Goal: Task Accomplishment & Management: Manage account settings

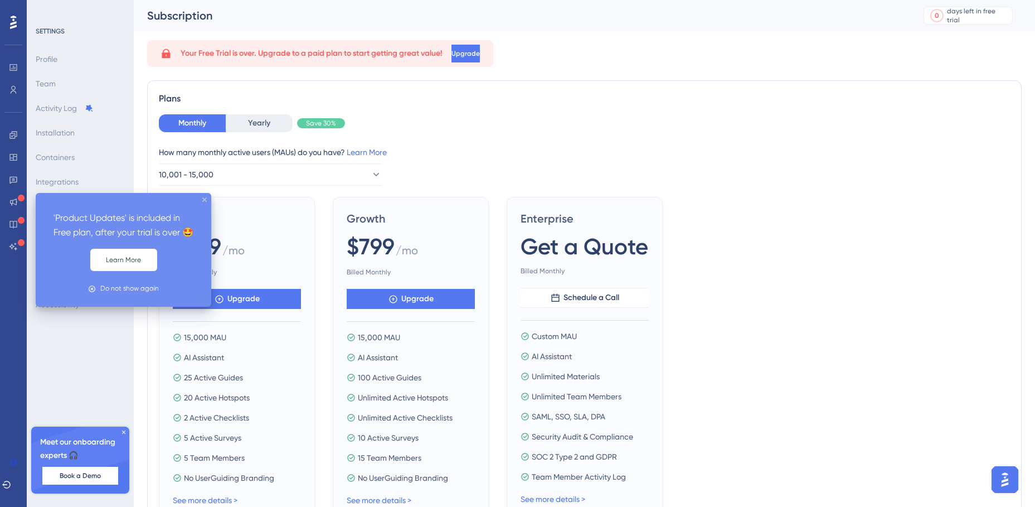
click at [204, 198] on icon "close tooltip" at bounding box center [204, 199] width 4 height 4
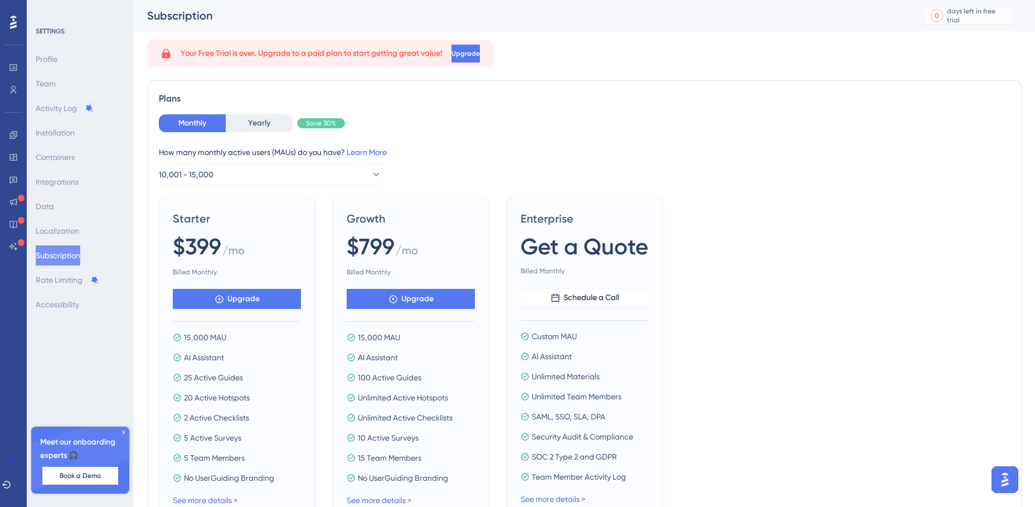
click at [377, 149] on link "Learn More" at bounding box center [367, 152] width 40 height 9
click at [464, 56] on button "Upgrade" at bounding box center [465, 54] width 28 height 18
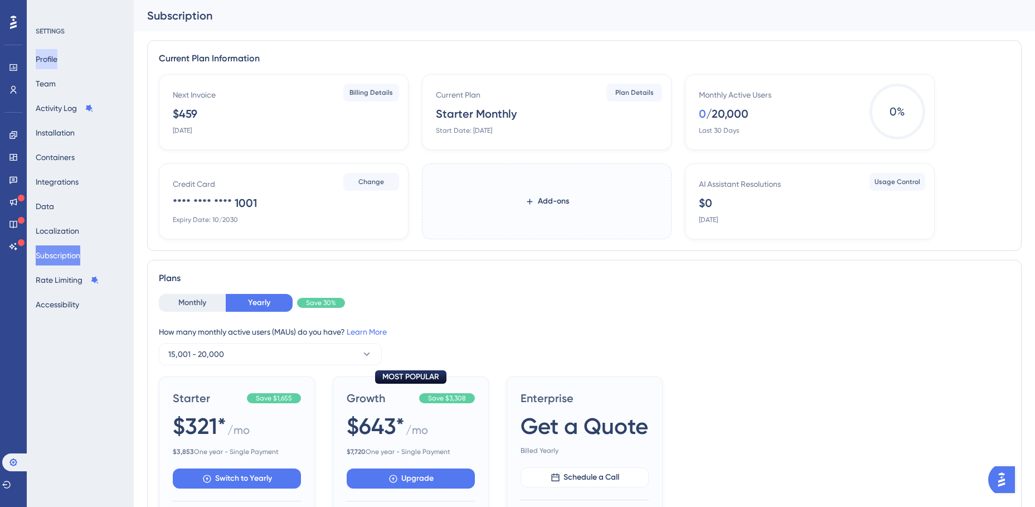
click at [54, 62] on button "Profile" at bounding box center [47, 59] width 22 height 20
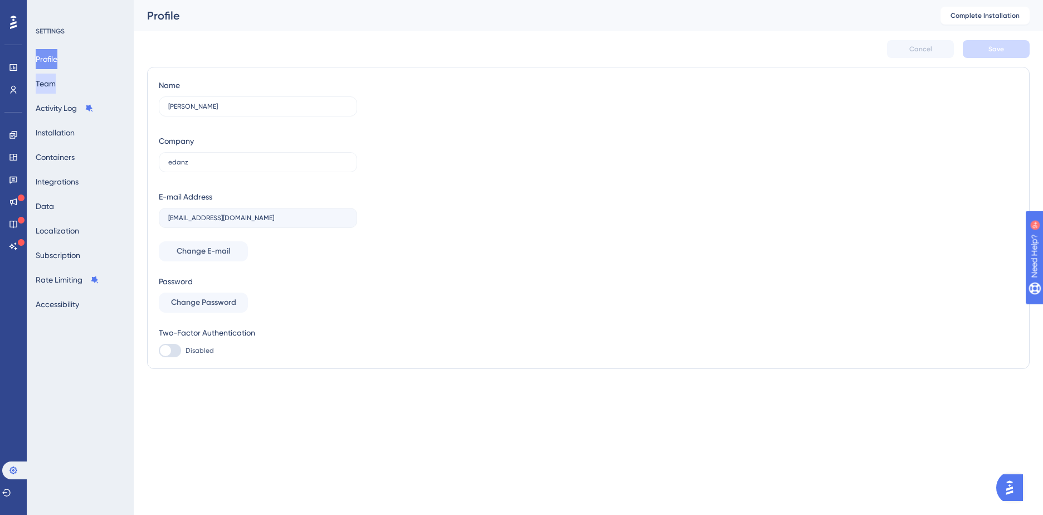
click at [54, 82] on button "Team" at bounding box center [46, 84] width 20 height 20
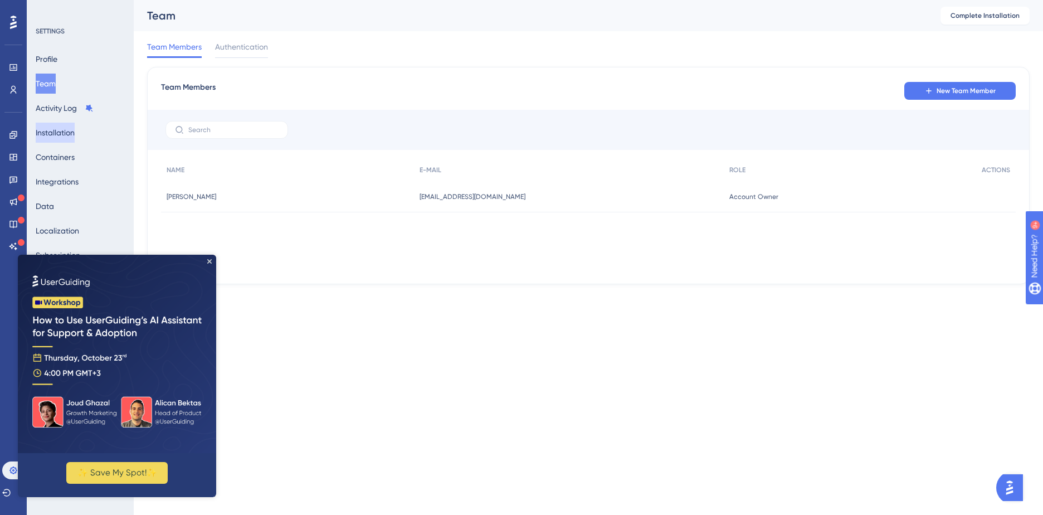
click at [54, 130] on button "Installation" at bounding box center [55, 133] width 39 height 20
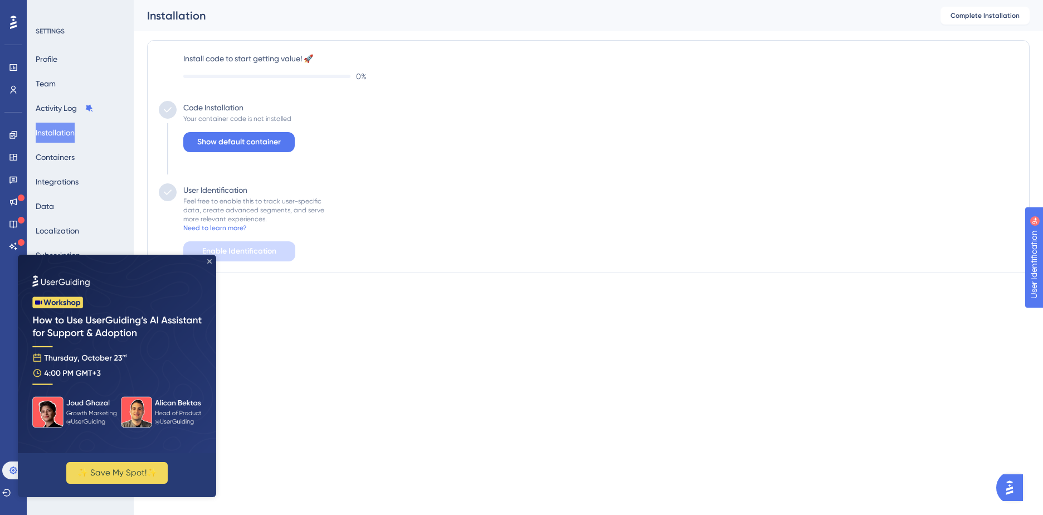
click at [208, 259] on icon "Close Preview" at bounding box center [209, 261] width 4 height 4
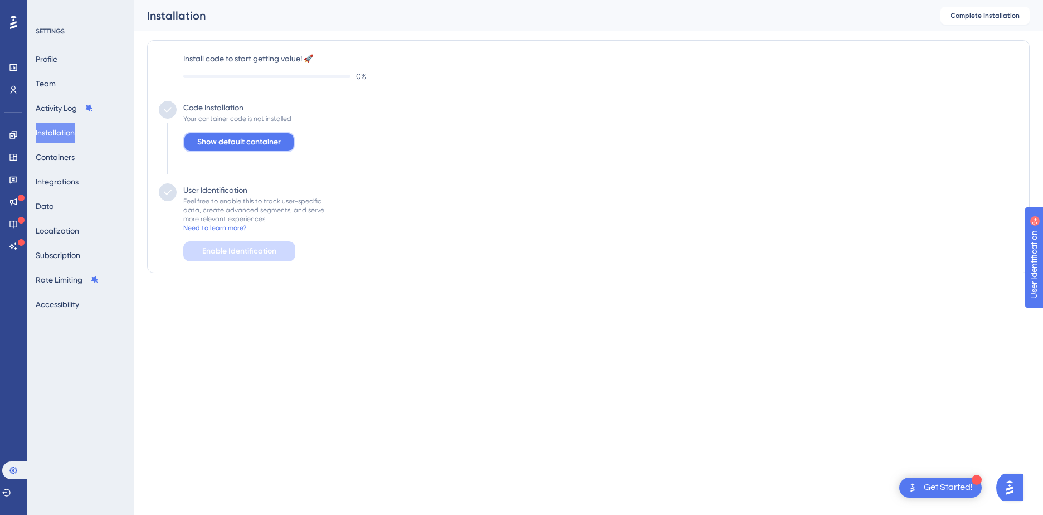
click at [275, 147] on span "Show default container" at bounding box center [239, 141] width 84 height 13
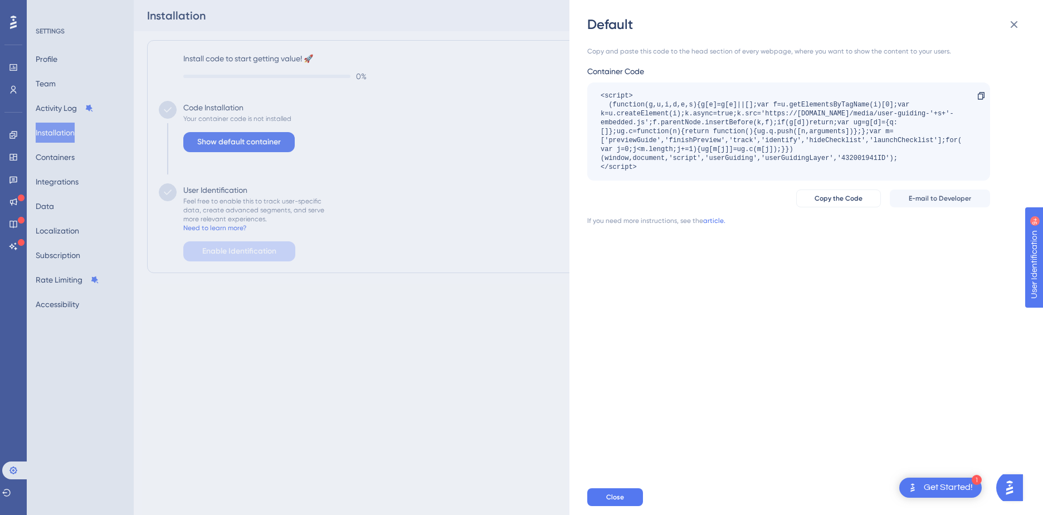
click at [934, 487] on div "Get Started!" at bounding box center [948, 488] width 49 height 12
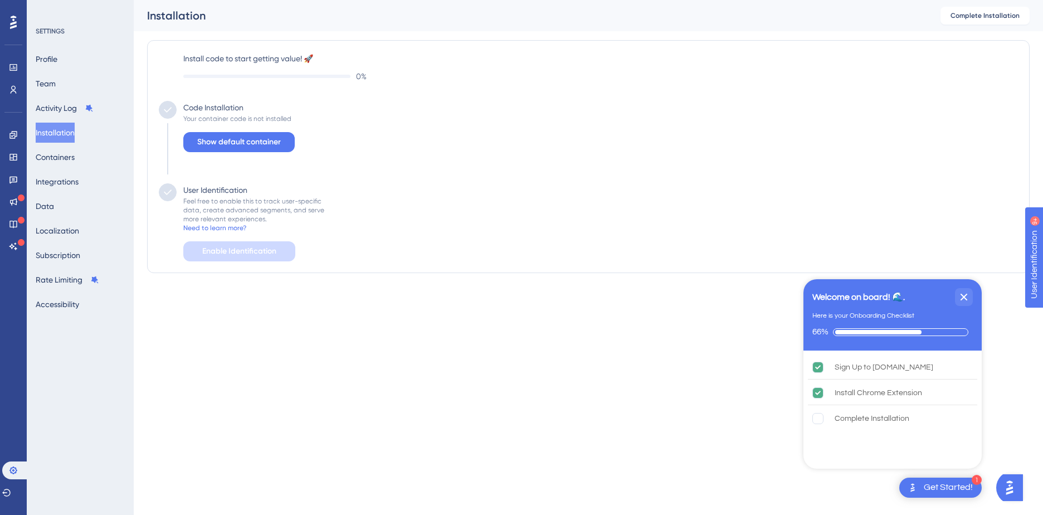
click at [700, 0] on html "1 Get Started! Welcome on board! 🌊. Here is your Onboarding Checklist 66% Sign …" at bounding box center [521, 0] width 1043 height 0
click at [967, 298] on icon "Close Checklist" at bounding box center [964, 296] width 13 height 13
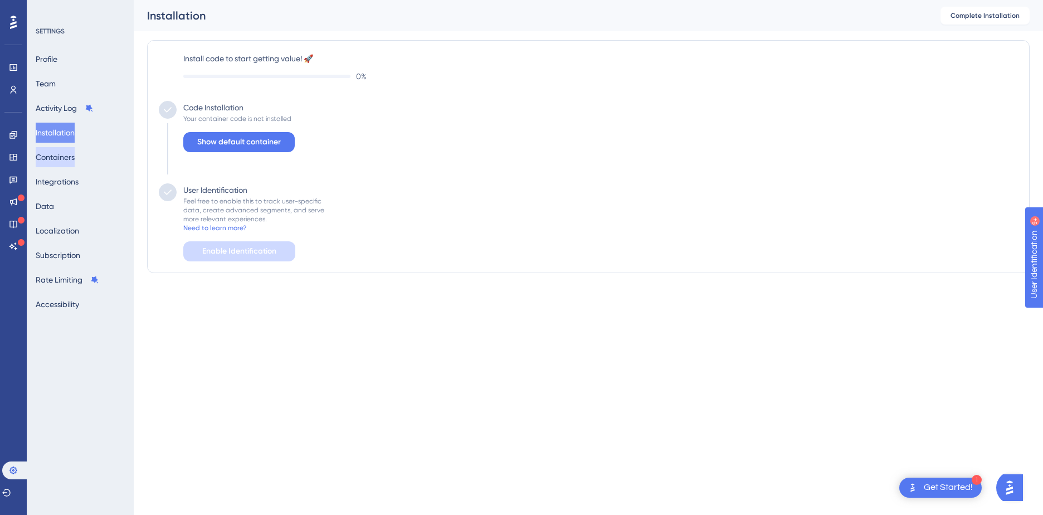
click at [71, 160] on button "Containers" at bounding box center [55, 157] width 39 height 20
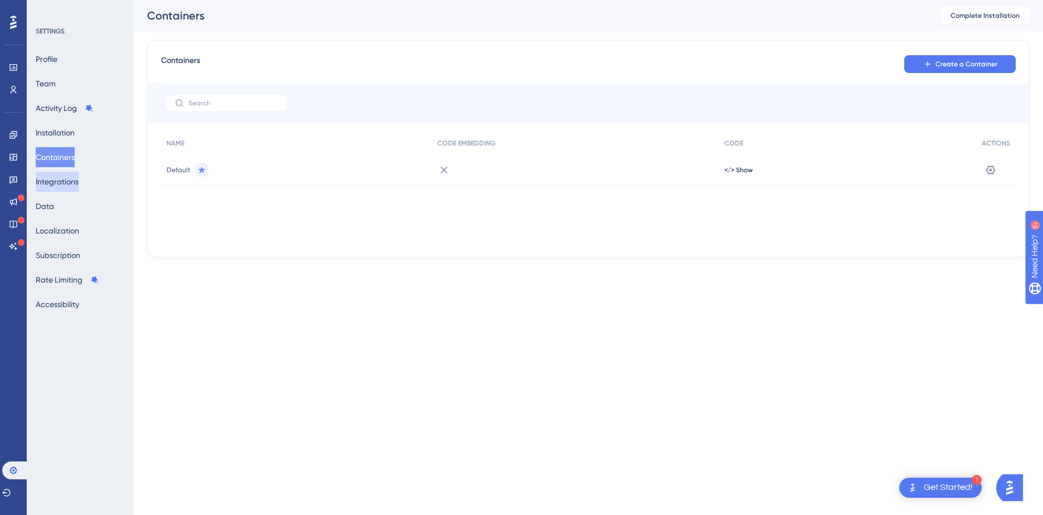
click at [68, 187] on button "Integrations" at bounding box center [57, 182] width 43 height 20
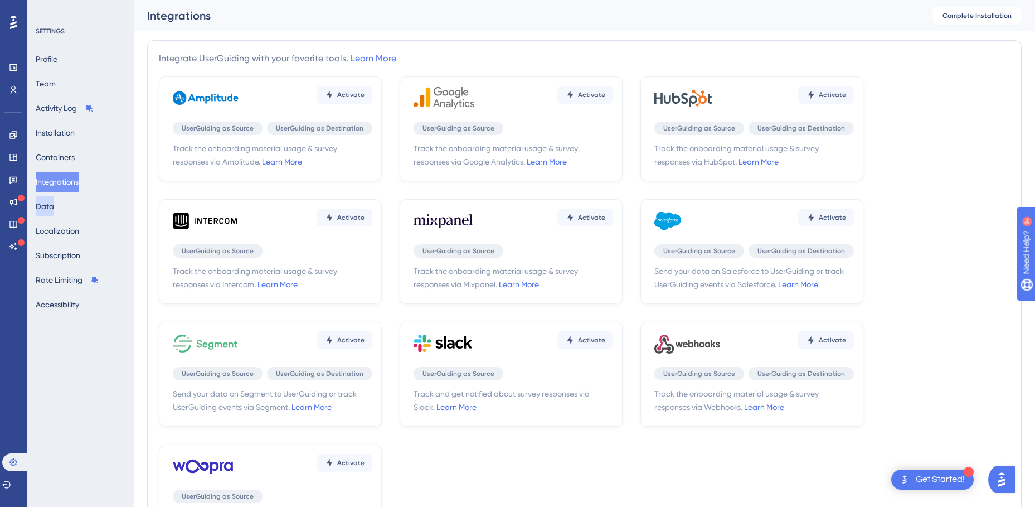
click at [54, 210] on button "Data" at bounding box center [45, 206] width 18 height 20
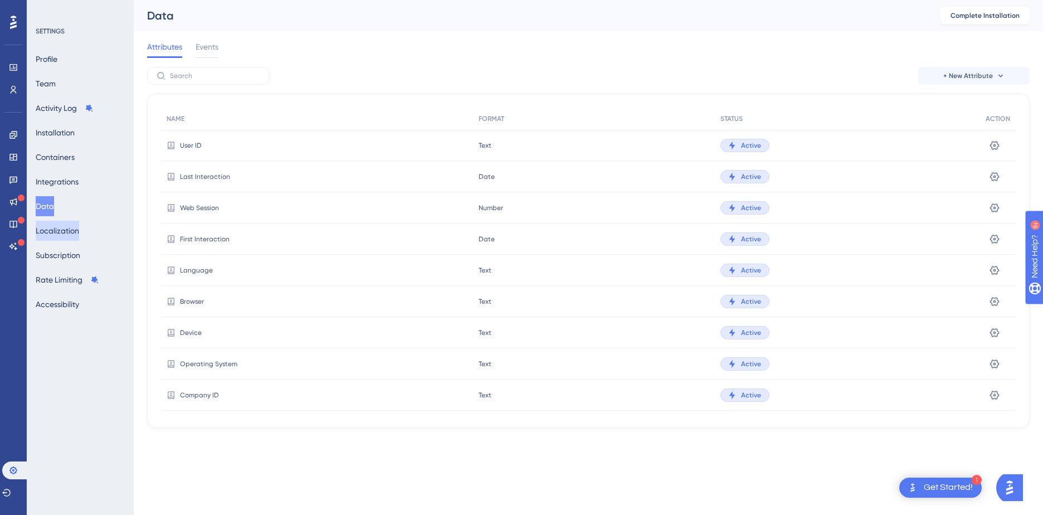
click at [55, 236] on button "Localization" at bounding box center [57, 231] width 43 height 20
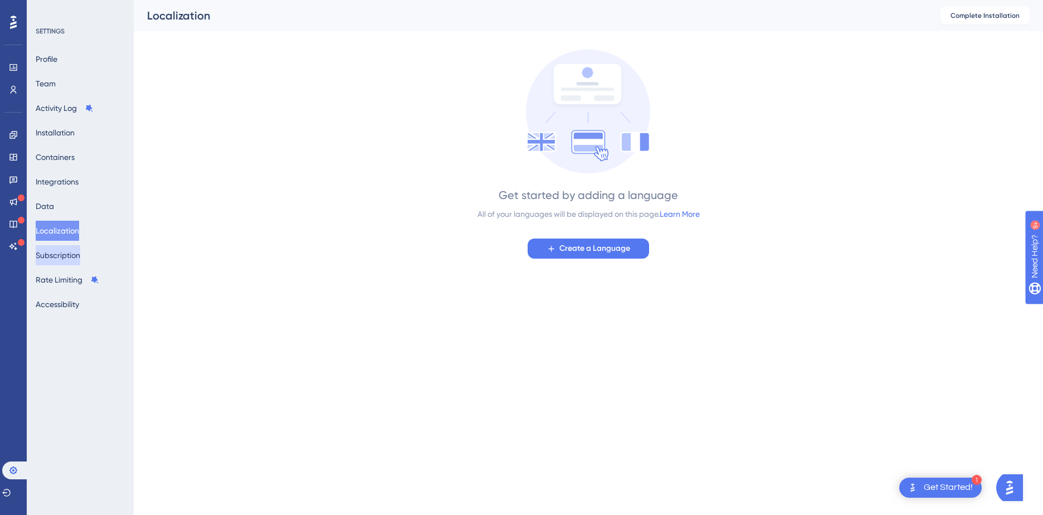
click at [54, 256] on button "Subscription" at bounding box center [58, 255] width 45 height 20
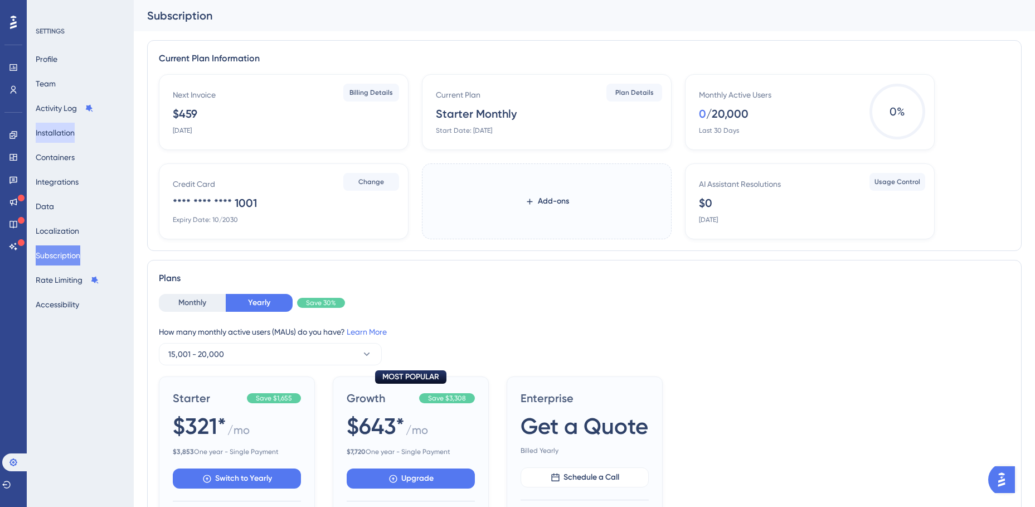
click at [65, 135] on button "Installation" at bounding box center [55, 133] width 39 height 20
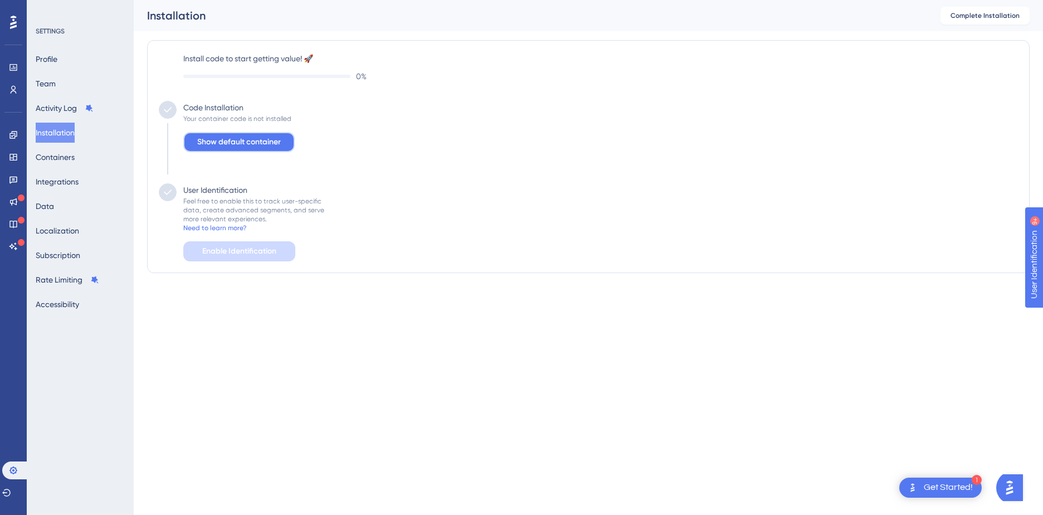
click at [250, 147] on span "Show default container" at bounding box center [239, 141] width 84 height 13
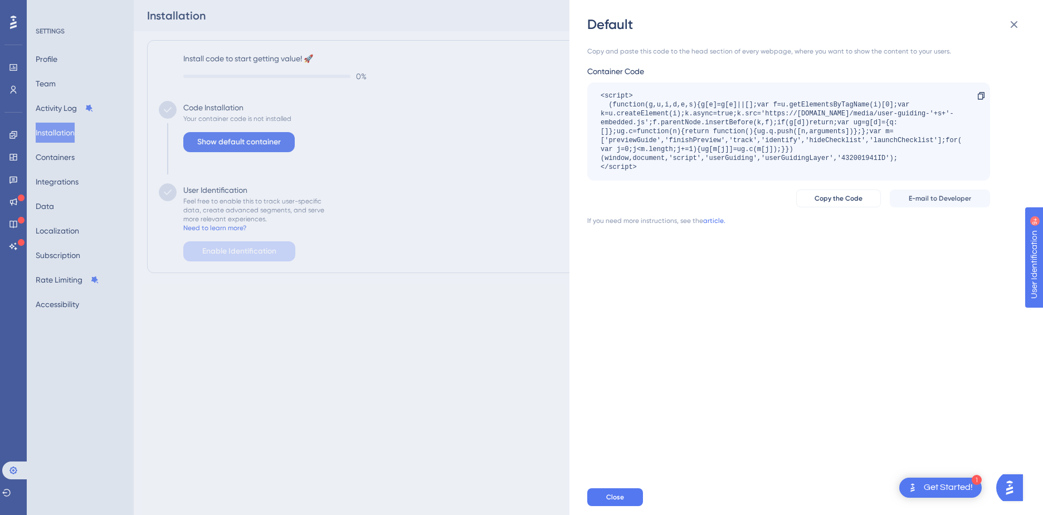
click at [67, 158] on div "Default Copy and paste this code to the head section of every webpage, where yo…" at bounding box center [521, 257] width 1043 height 515
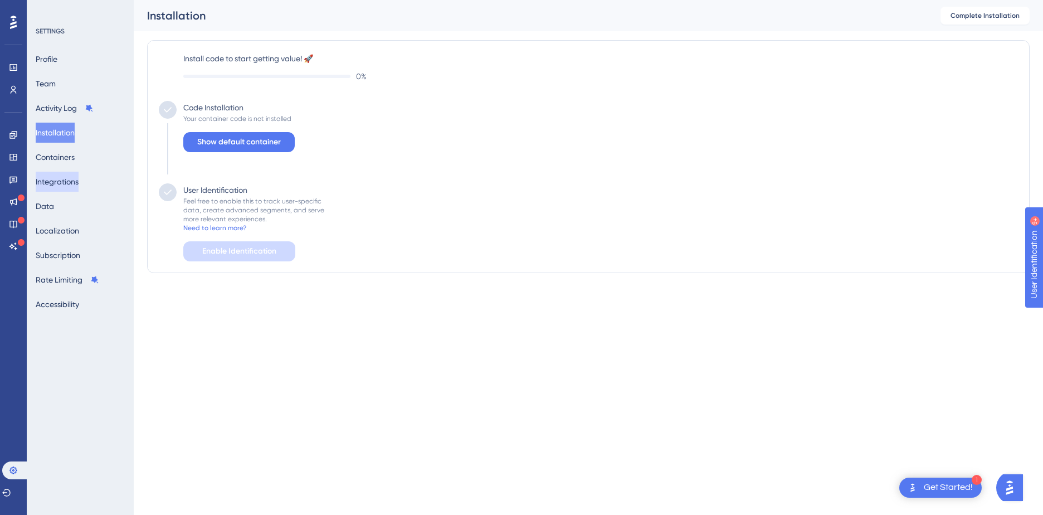
click at [57, 180] on button "Integrations" at bounding box center [57, 182] width 43 height 20
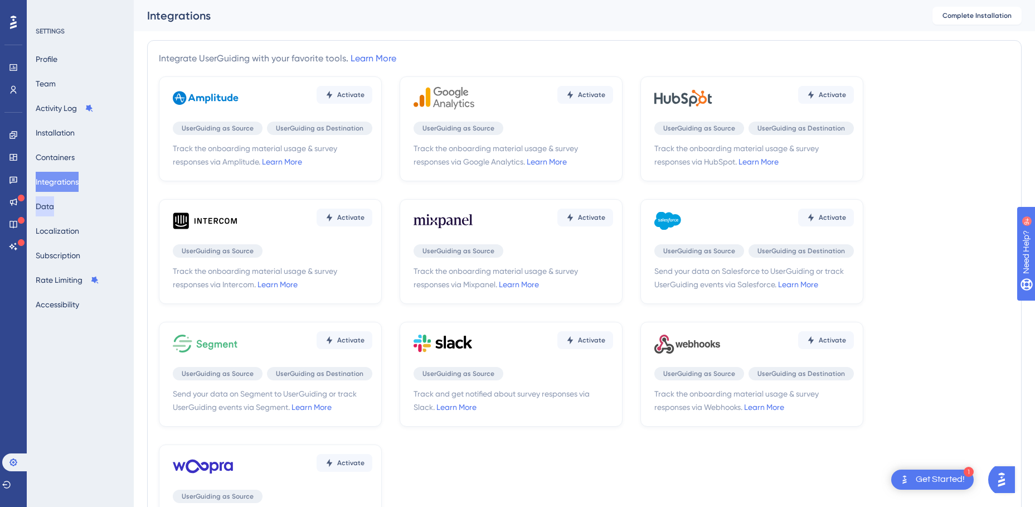
click at [52, 205] on button "Data" at bounding box center [45, 206] width 18 height 20
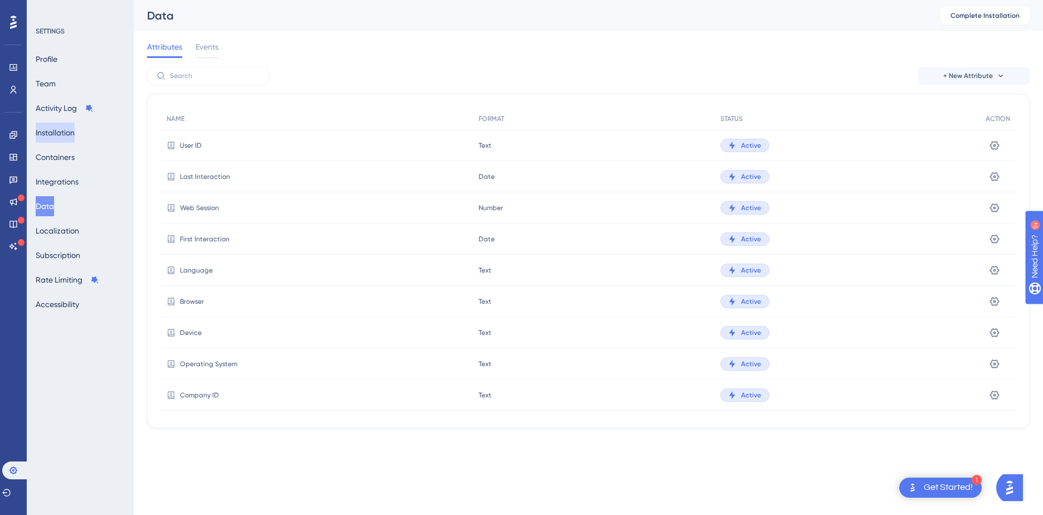
click at [56, 134] on button "Installation" at bounding box center [55, 133] width 39 height 20
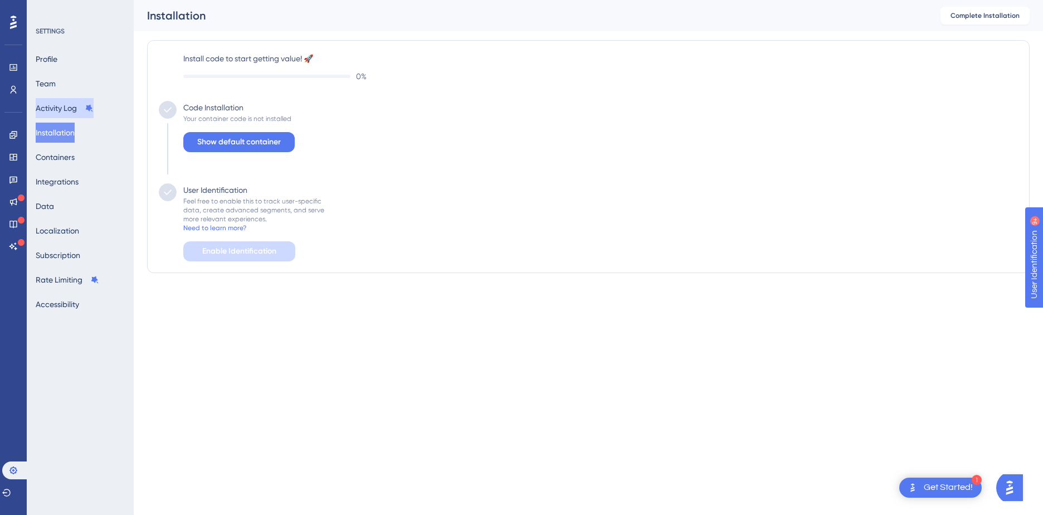
click at [54, 110] on button "Activity Log" at bounding box center [65, 108] width 58 height 20
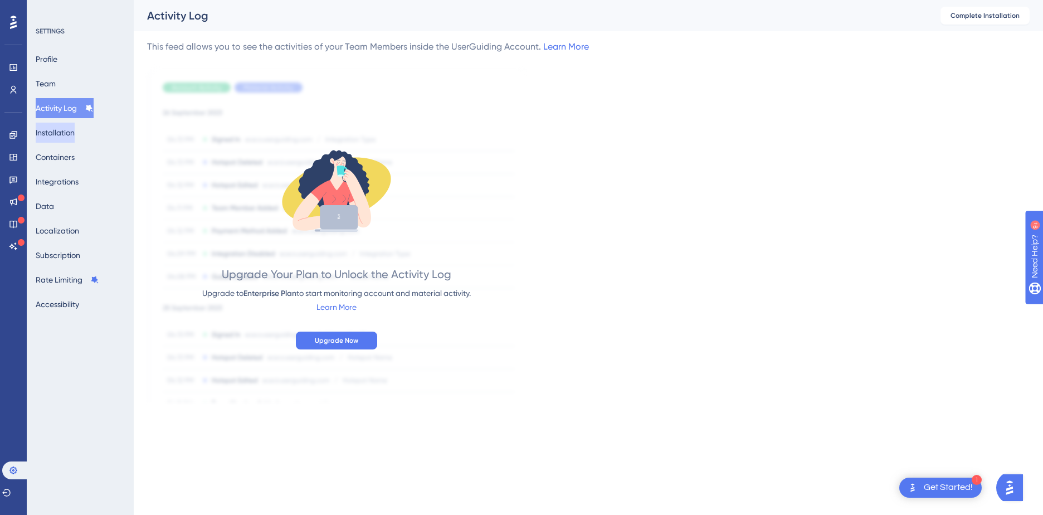
click at [55, 131] on button "Installation" at bounding box center [55, 133] width 39 height 20
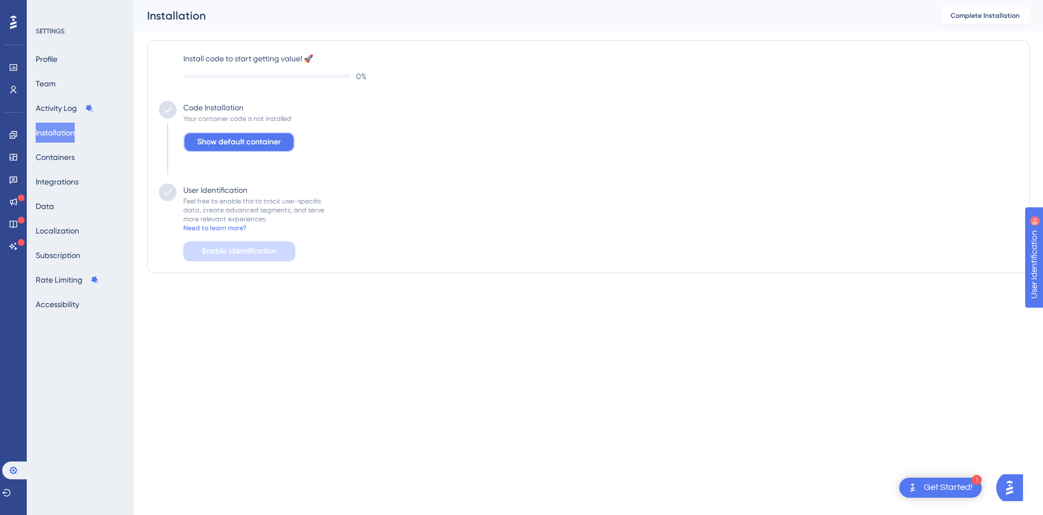
click at [256, 141] on span "Show default container" at bounding box center [239, 141] width 84 height 13
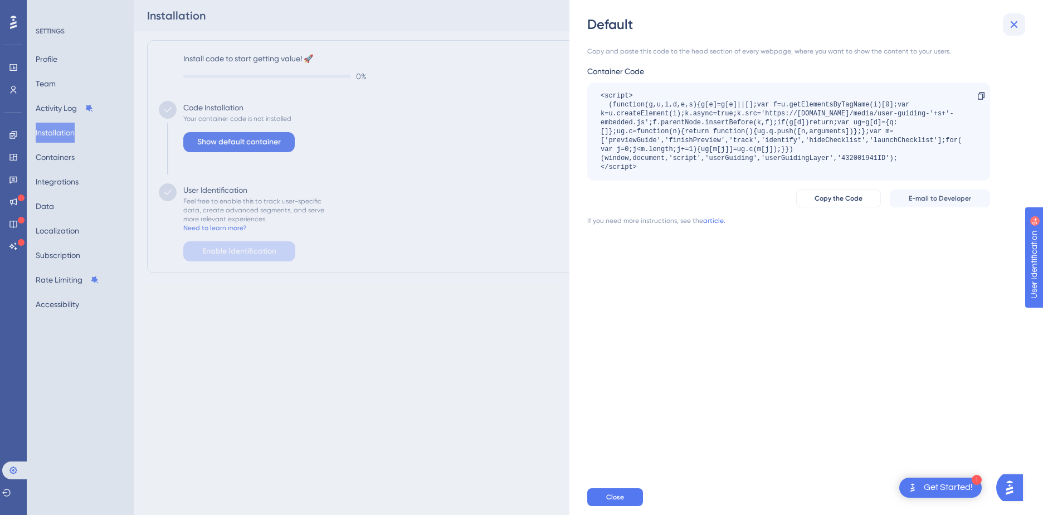
click at [1015, 28] on icon at bounding box center [1014, 24] width 13 height 13
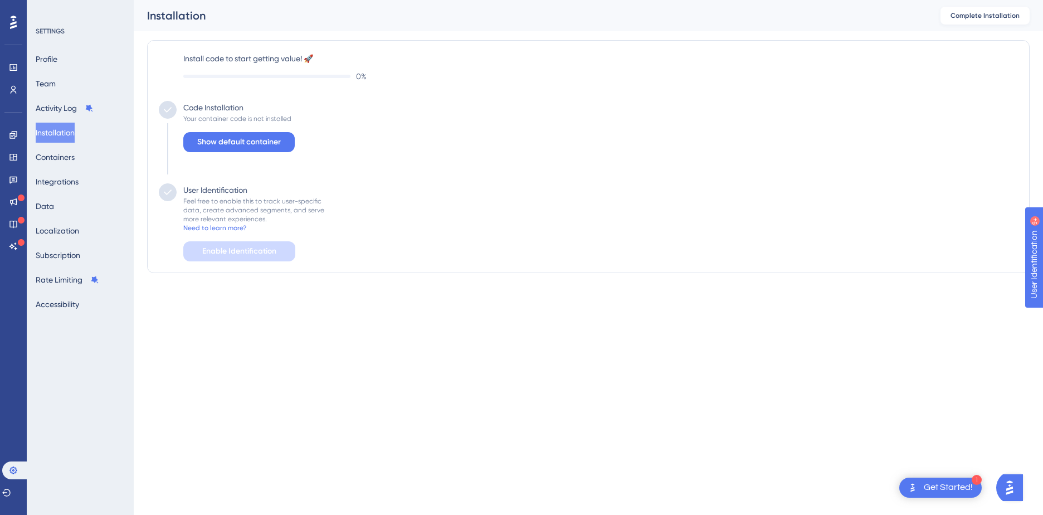
click at [1000, 17] on span "Complete Installation" at bounding box center [985, 15] width 69 height 9
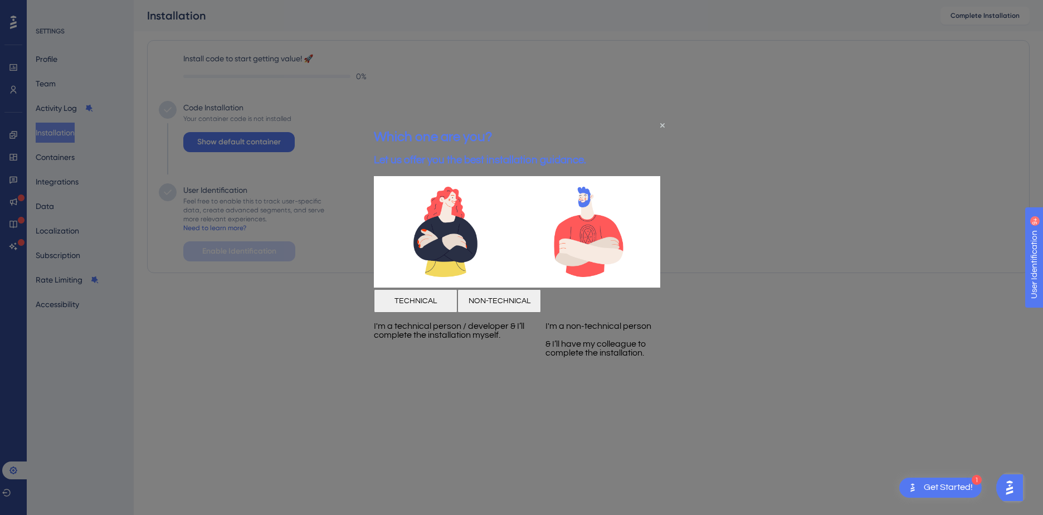
click at [541, 312] on button "NON-TECHNICAL" at bounding box center [500, 300] width 84 height 23
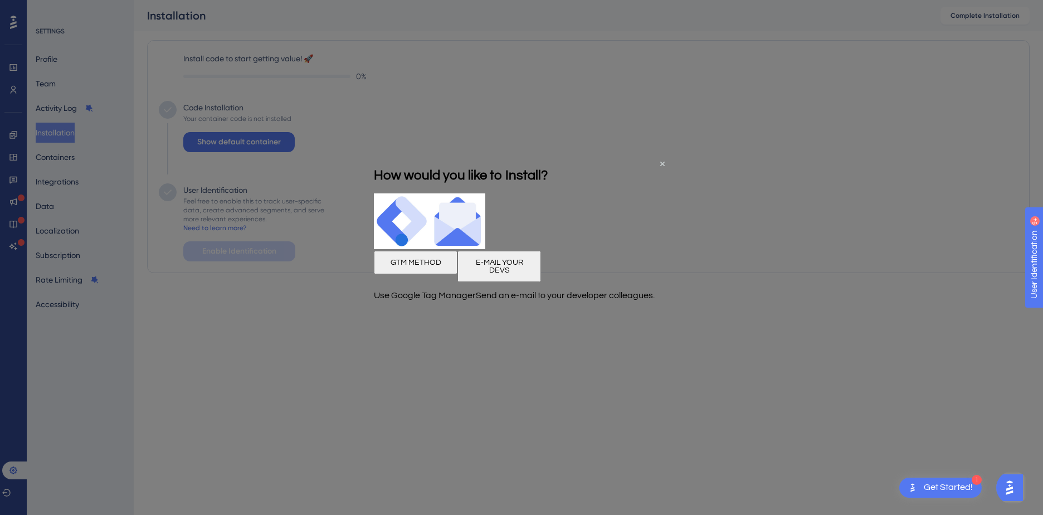
click at [450, 274] on button "GTM METHOD" at bounding box center [416, 262] width 84 height 23
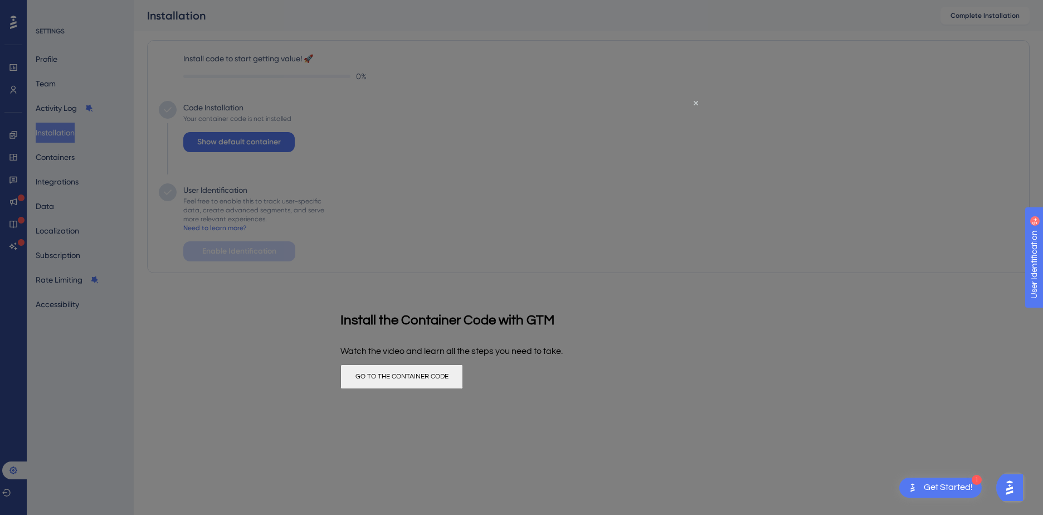
click at [463, 386] on button "GO TO THE CONTAINER CODE" at bounding box center [402, 376] width 123 height 25
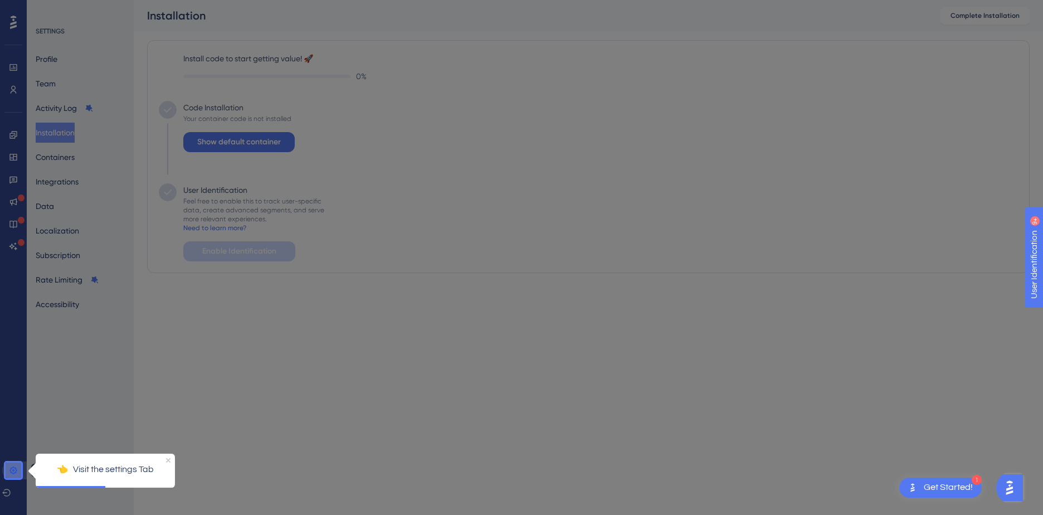
click at [12, 469] on icon at bounding box center [13, 470] width 9 height 9
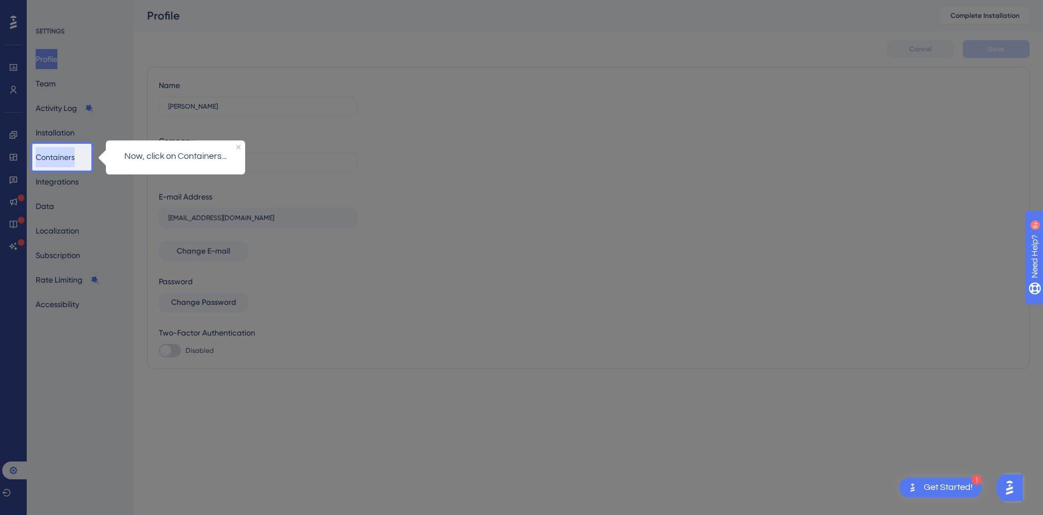
click at [59, 162] on button "Containers" at bounding box center [55, 157] width 39 height 20
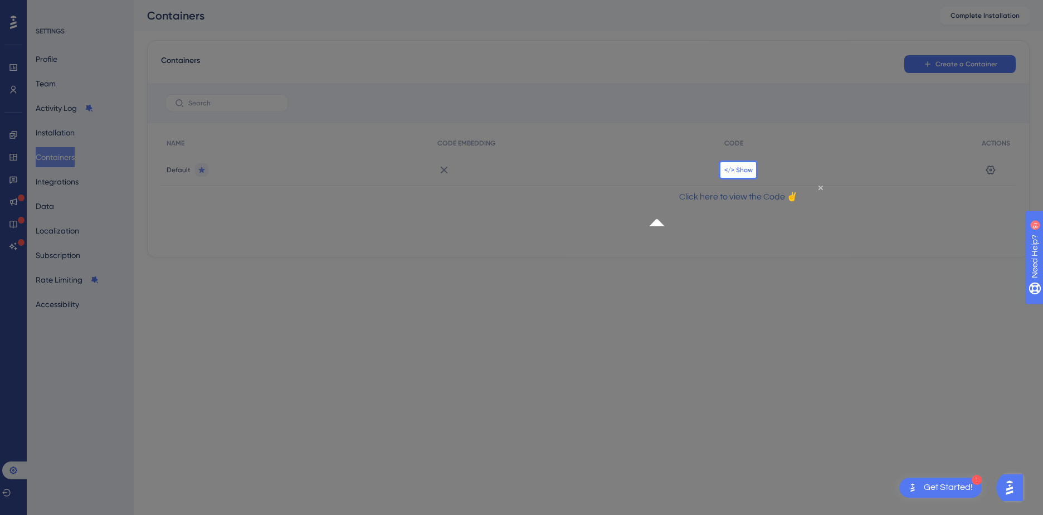
click at [736, 168] on span "</> Show" at bounding box center [739, 170] width 28 height 9
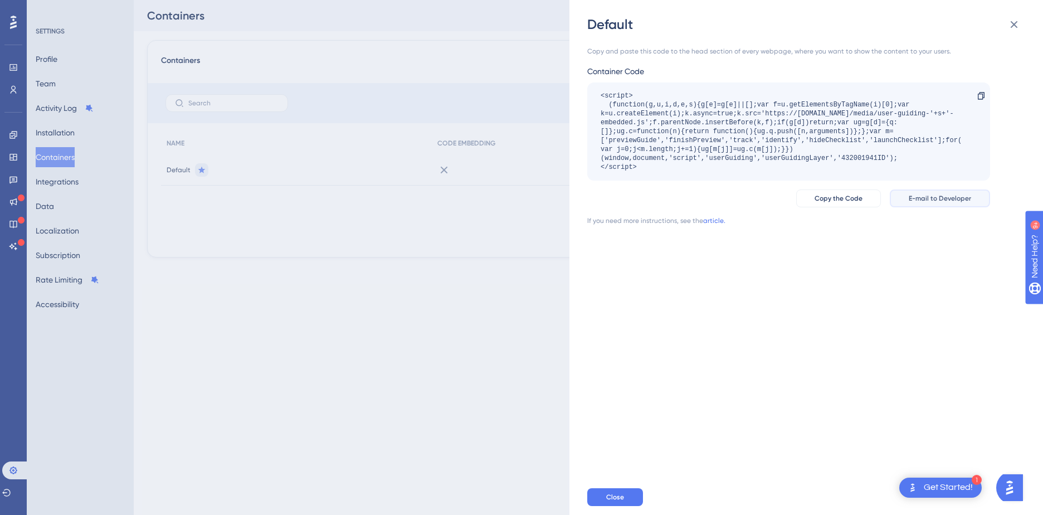
click at [936, 199] on span "E-mail to Developer" at bounding box center [940, 198] width 62 height 9
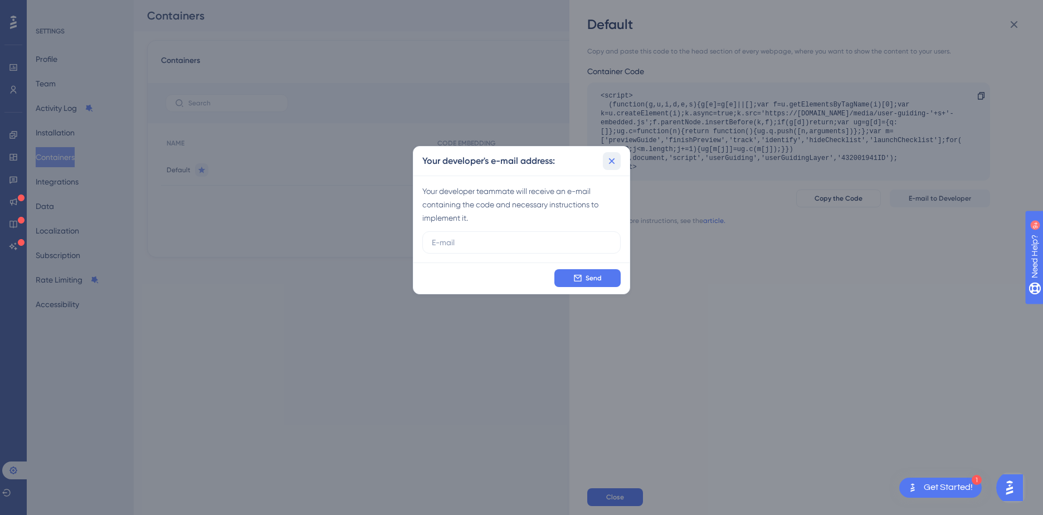
click at [611, 161] on icon at bounding box center [611, 161] width 11 height 11
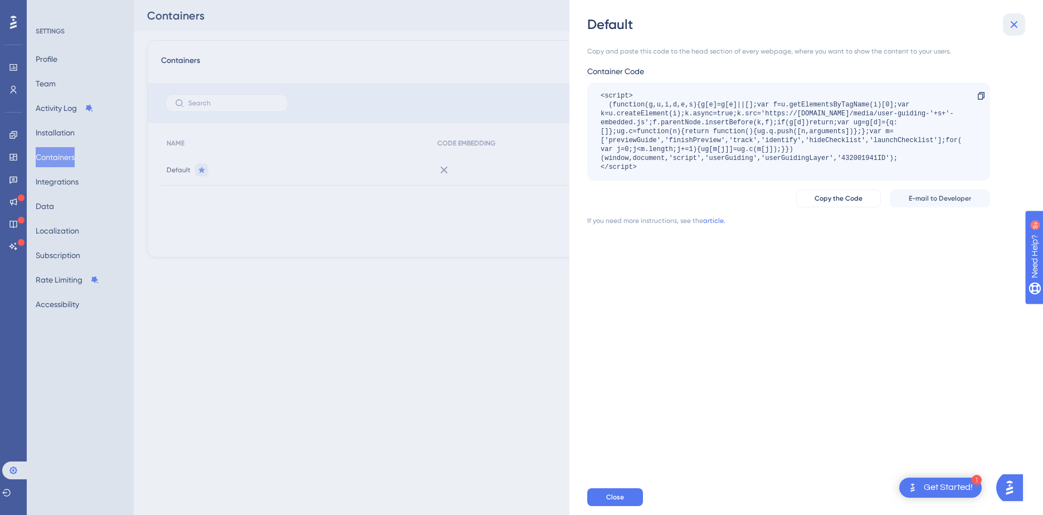
click at [1016, 23] on icon at bounding box center [1014, 24] width 7 height 7
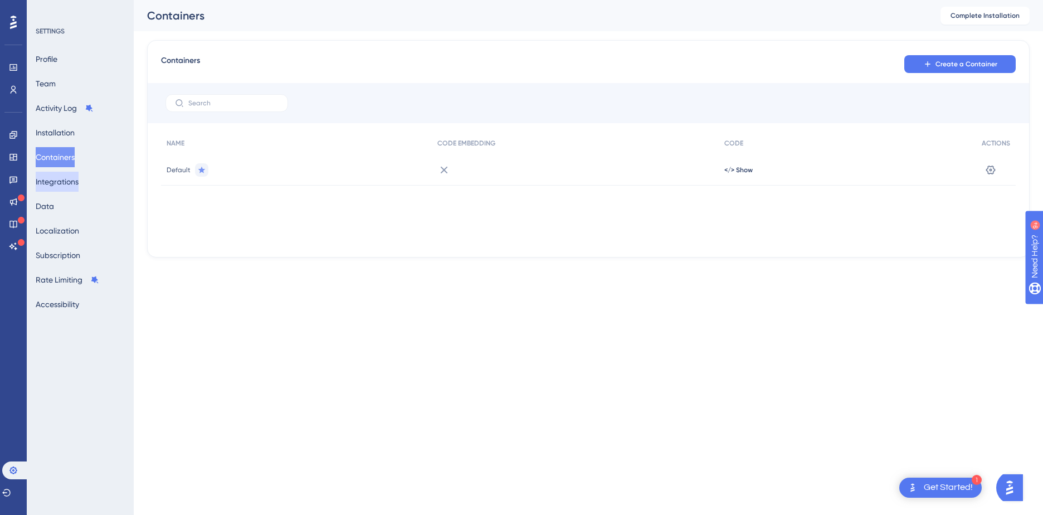
click at [76, 182] on button "Integrations" at bounding box center [57, 182] width 43 height 20
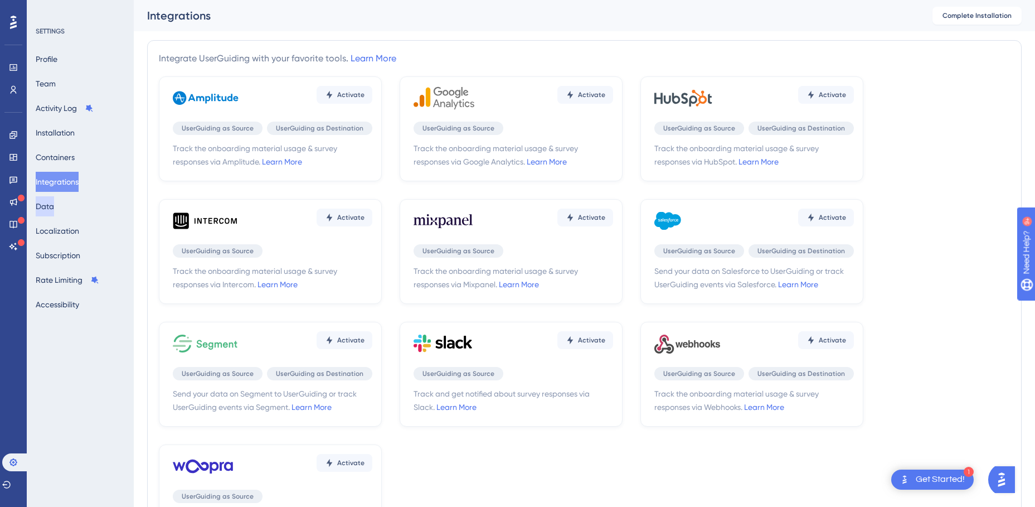
click at [54, 203] on button "Data" at bounding box center [45, 206] width 18 height 20
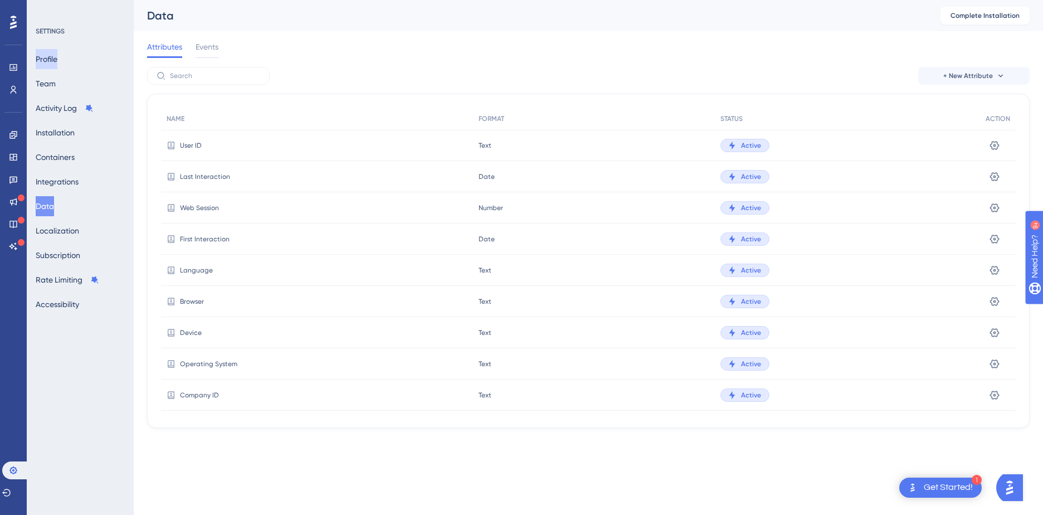
click at [48, 59] on button "Profile" at bounding box center [47, 59] width 22 height 20
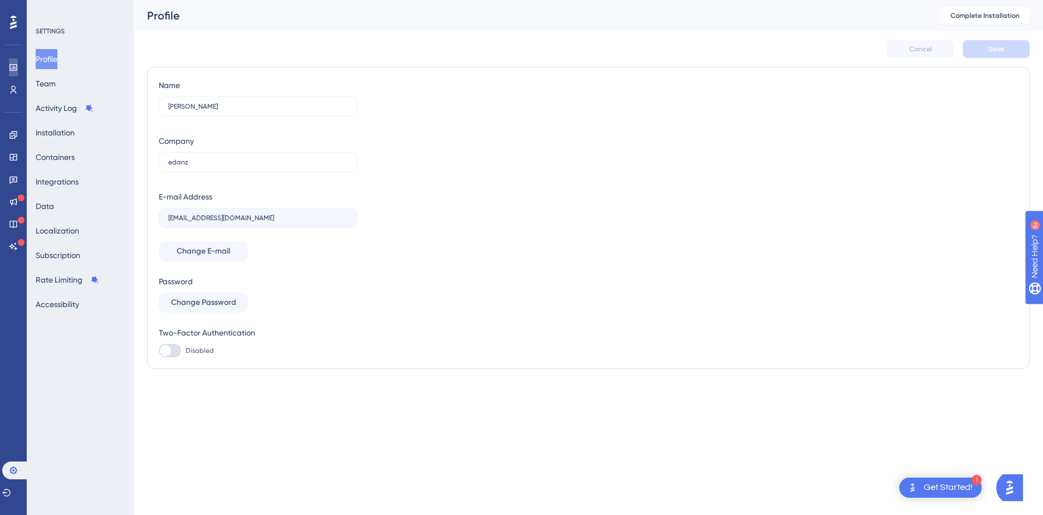
click at [18, 69] on link at bounding box center [13, 68] width 9 height 18
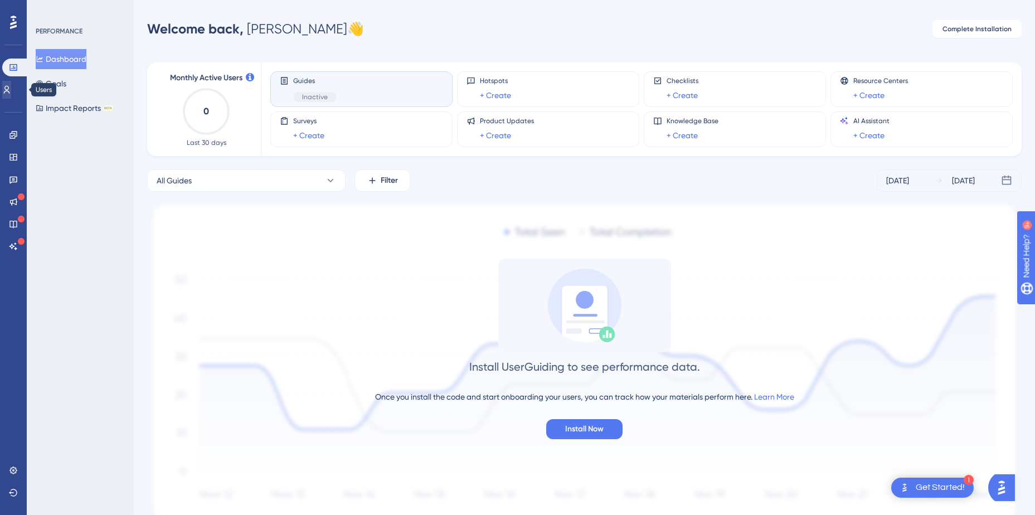
click at [9, 92] on icon at bounding box center [6, 89] width 9 height 9
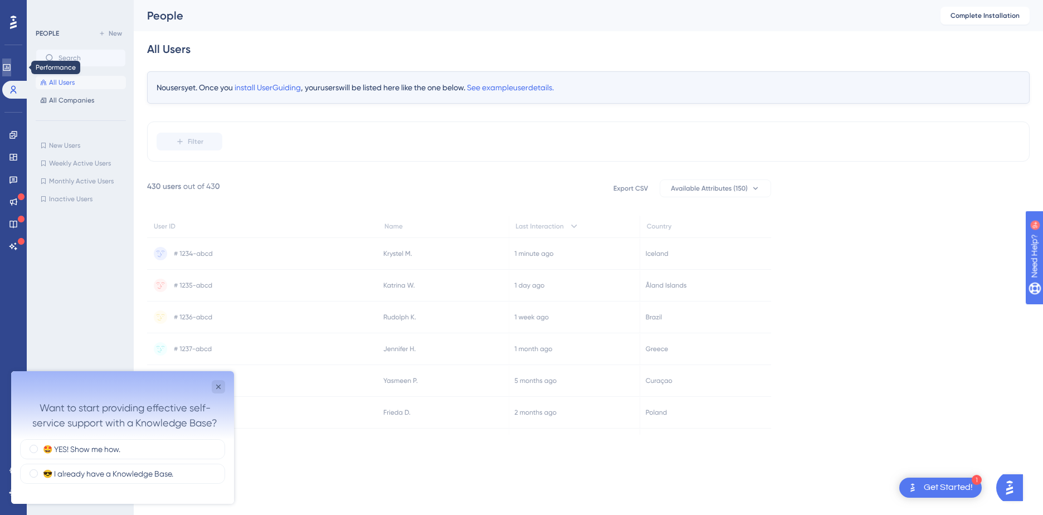
click at [10, 65] on icon at bounding box center [6, 67] width 7 height 7
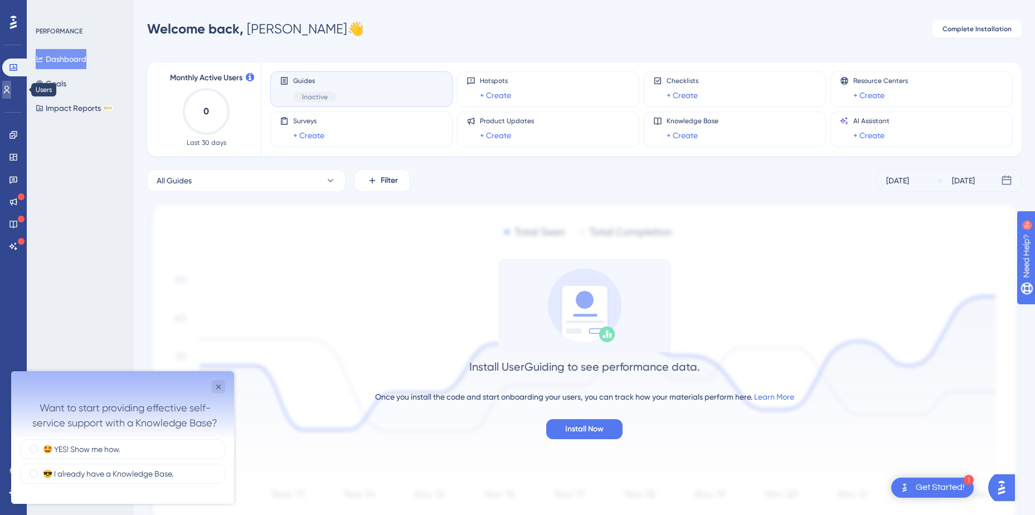
click at [8, 90] on link at bounding box center [6, 90] width 9 height 18
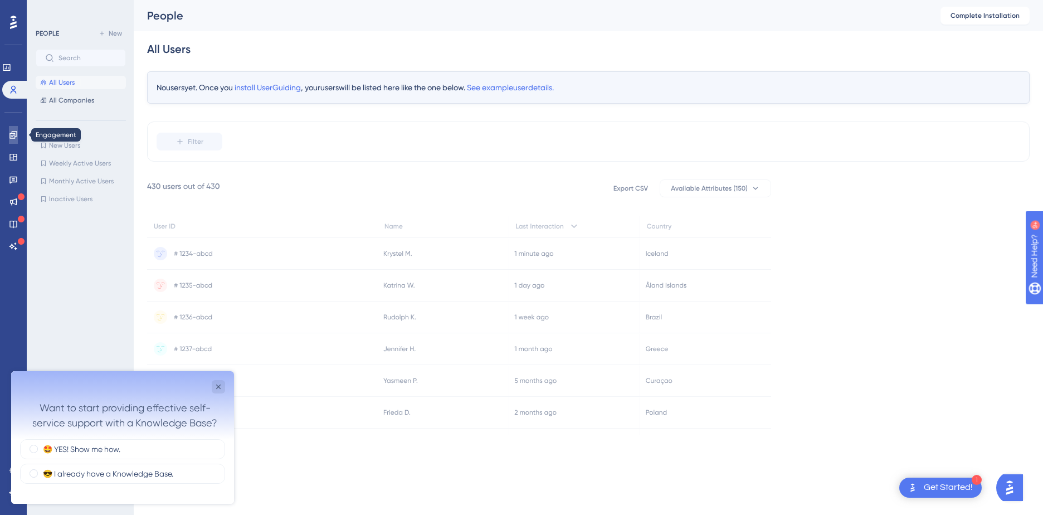
click at [12, 130] on icon at bounding box center [13, 134] width 9 height 9
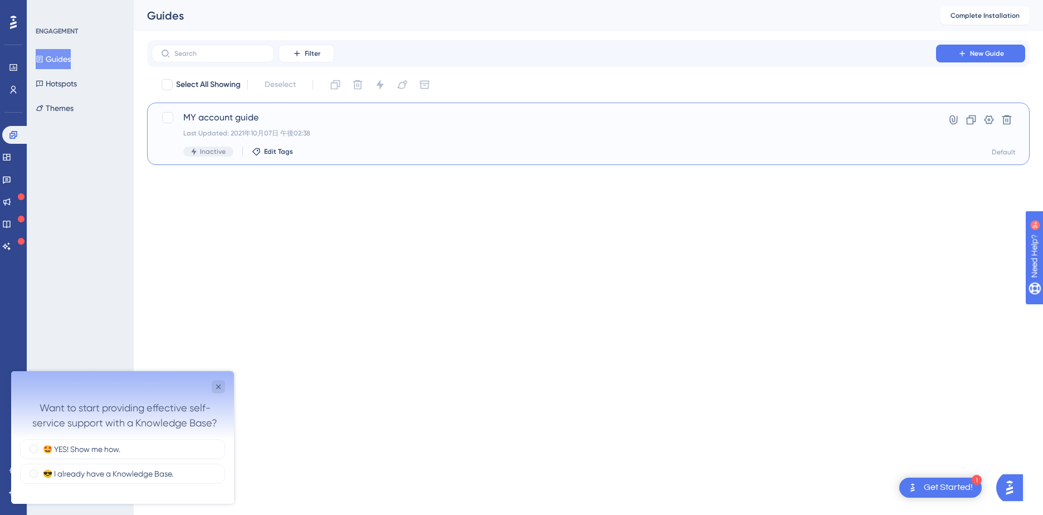
click at [219, 115] on span "MY account guide" at bounding box center [543, 117] width 721 height 13
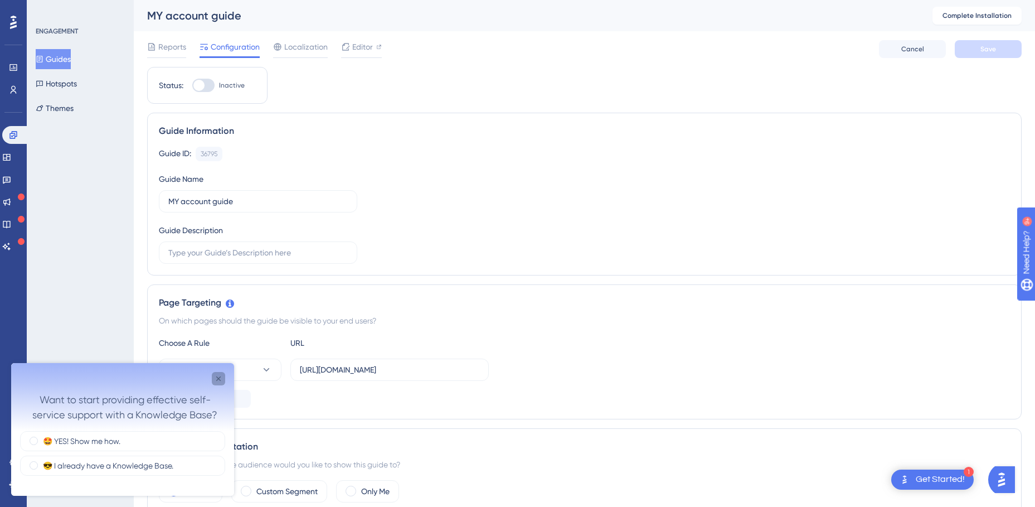
click at [213, 378] on div "Close survey" at bounding box center [218, 378] width 13 height 13
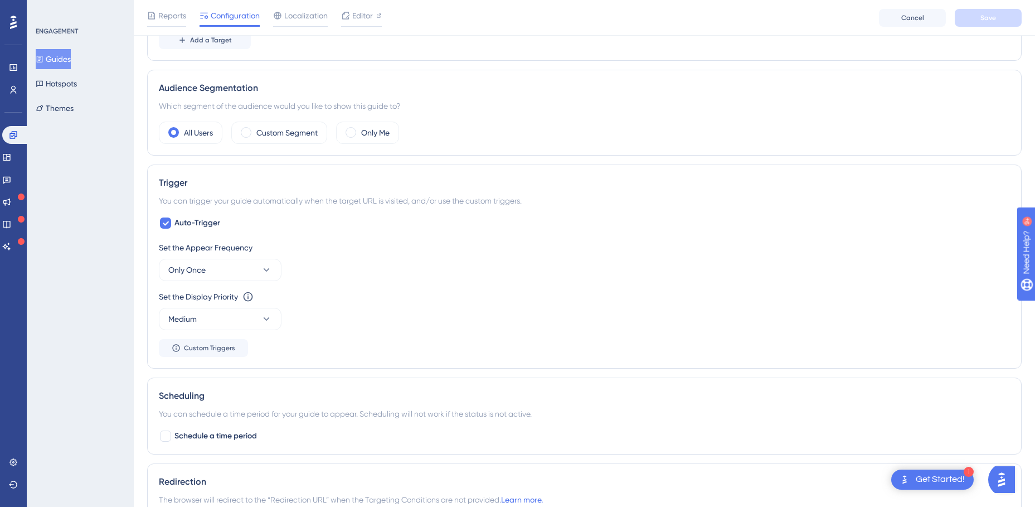
scroll to position [390, 0]
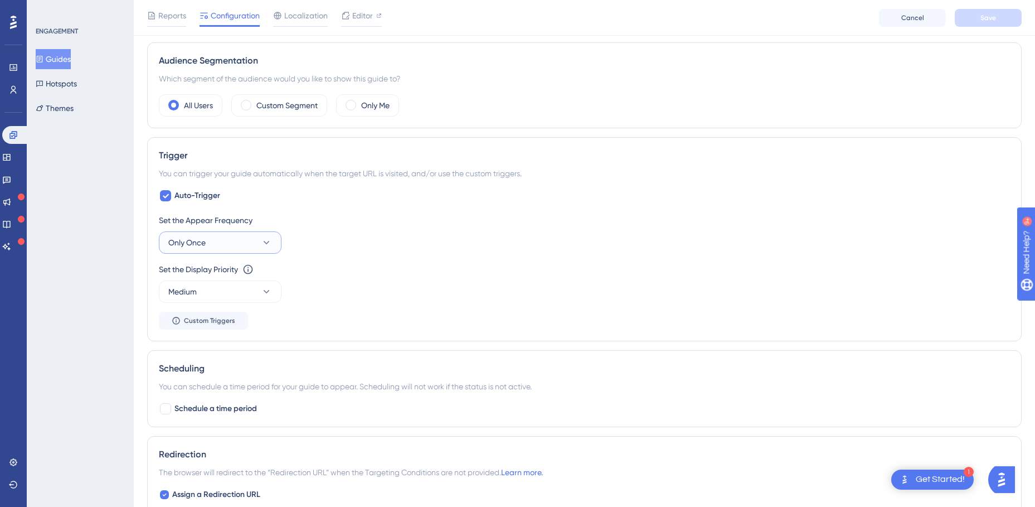
click at [270, 240] on icon at bounding box center [266, 242] width 11 height 11
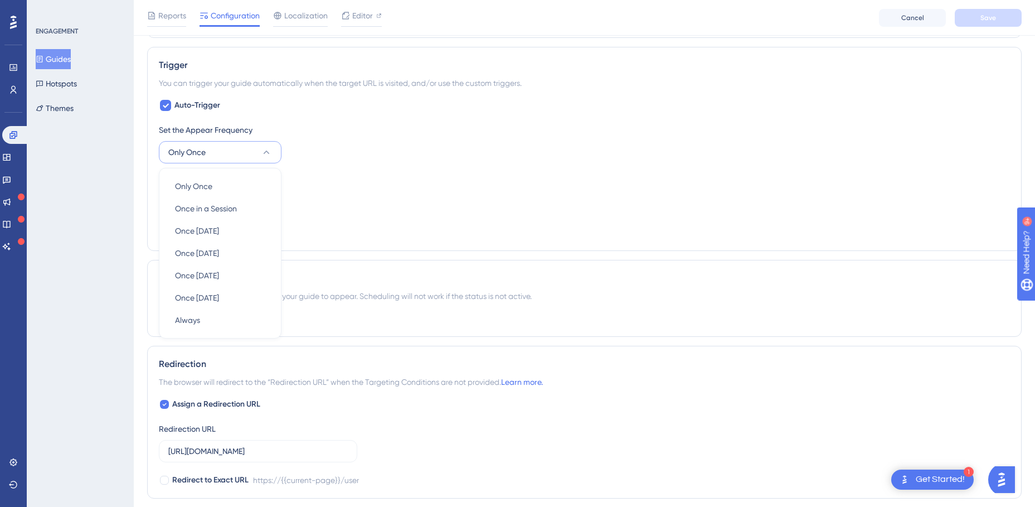
click at [337, 172] on div "Set the Appear Frequency Only Once Only Once Only Once Once in a Session Once i…" at bounding box center [584, 181] width 851 height 116
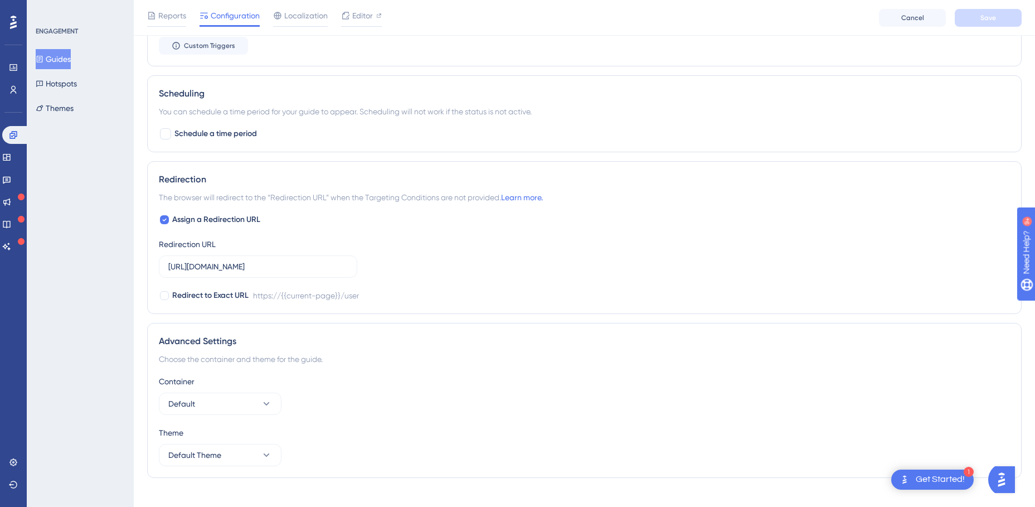
scroll to position [681, 0]
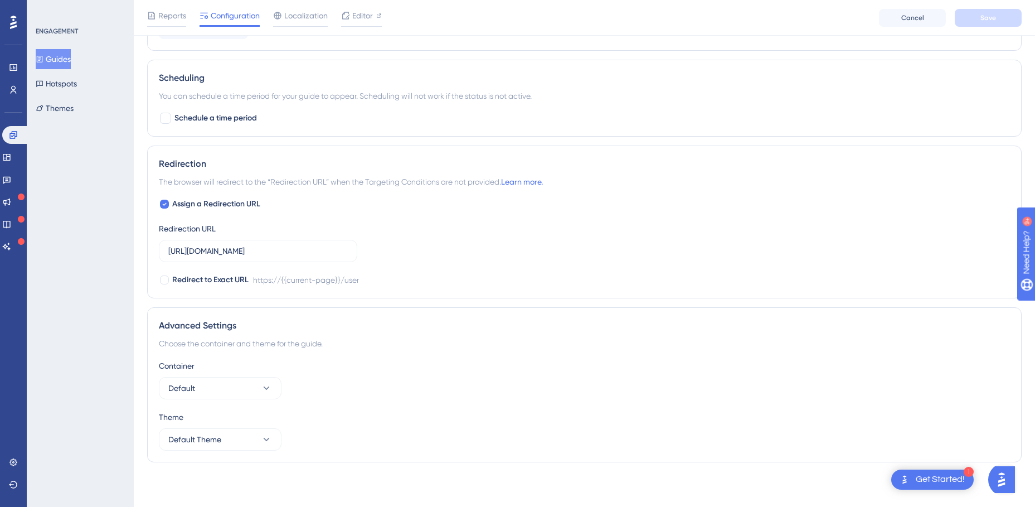
click at [916, 477] on div "Get Started!" at bounding box center [940, 479] width 49 height 12
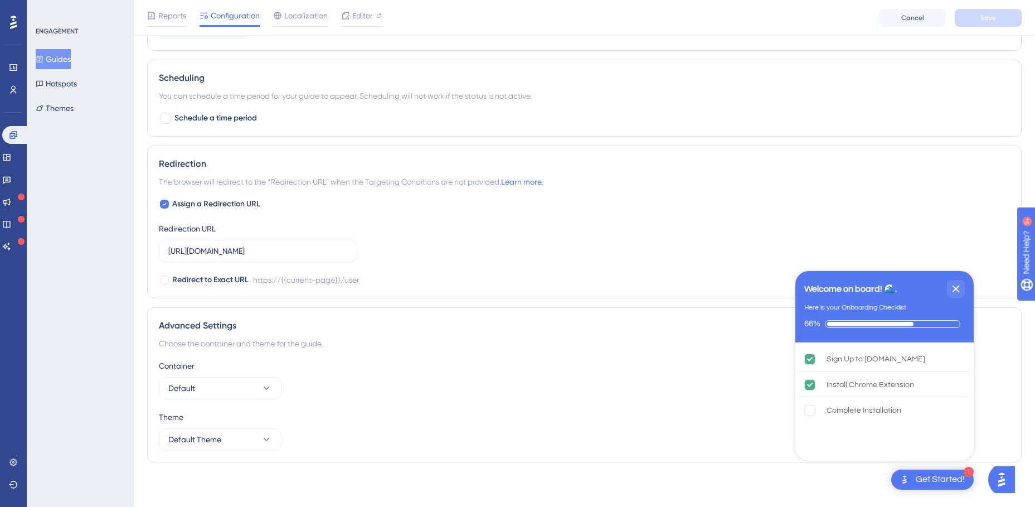
click at [916, 477] on div "Get Started!" at bounding box center [940, 479] width 49 height 12
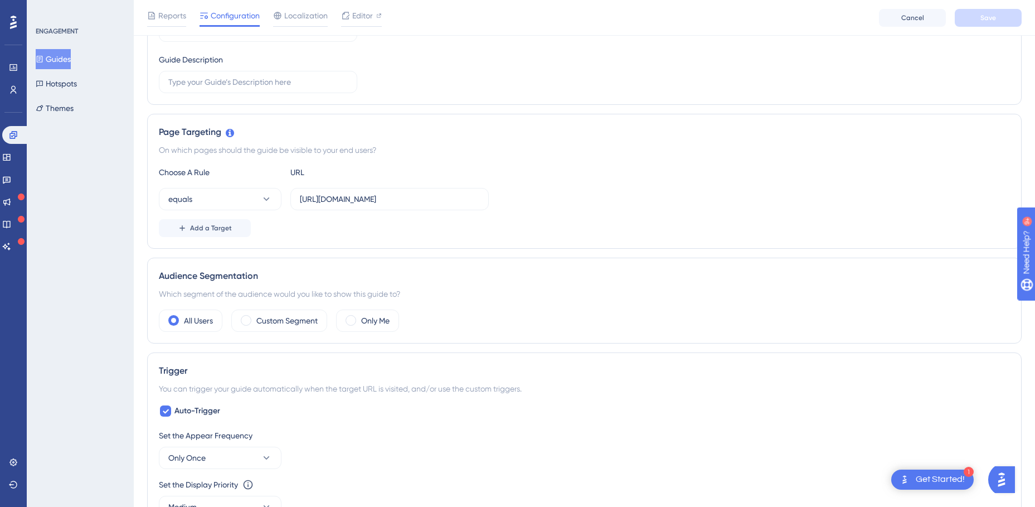
scroll to position [0, 0]
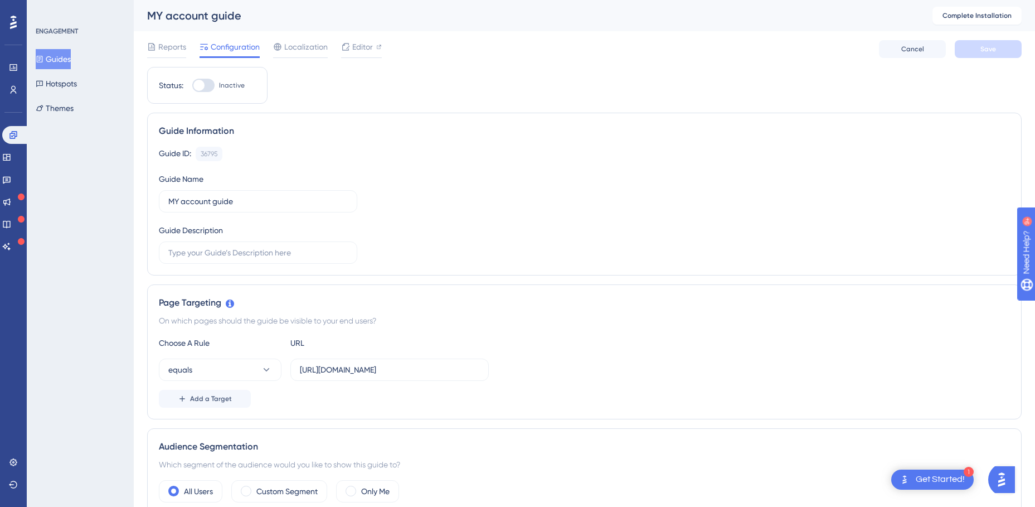
click at [202, 86] on div at bounding box center [198, 85] width 11 height 11
click at [192, 86] on input "Inactive" at bounding box center [192, 85] width 1 height 1
checkbox input "false"
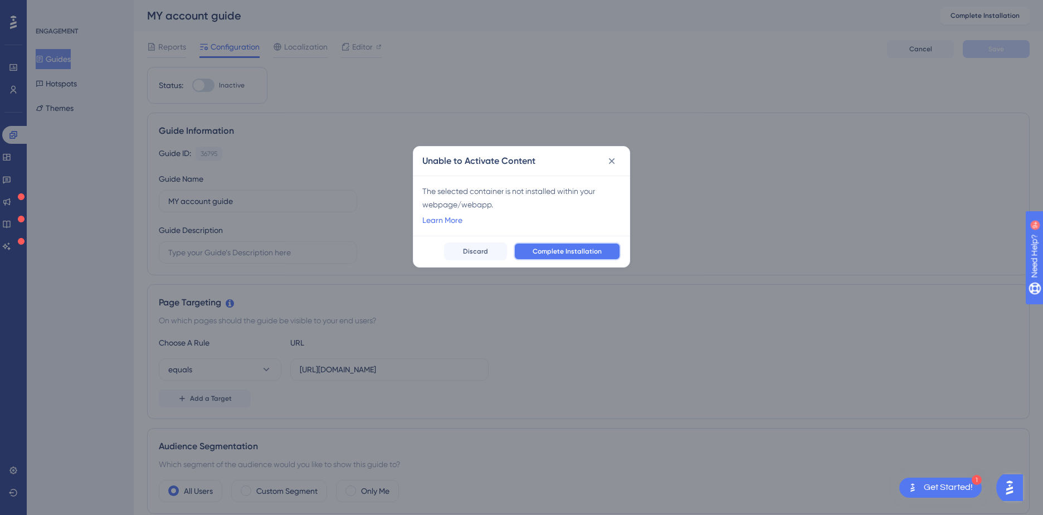
click at [553, 256] on button "Complete Installation" at bounding box center [567, 251] width 107 height 18
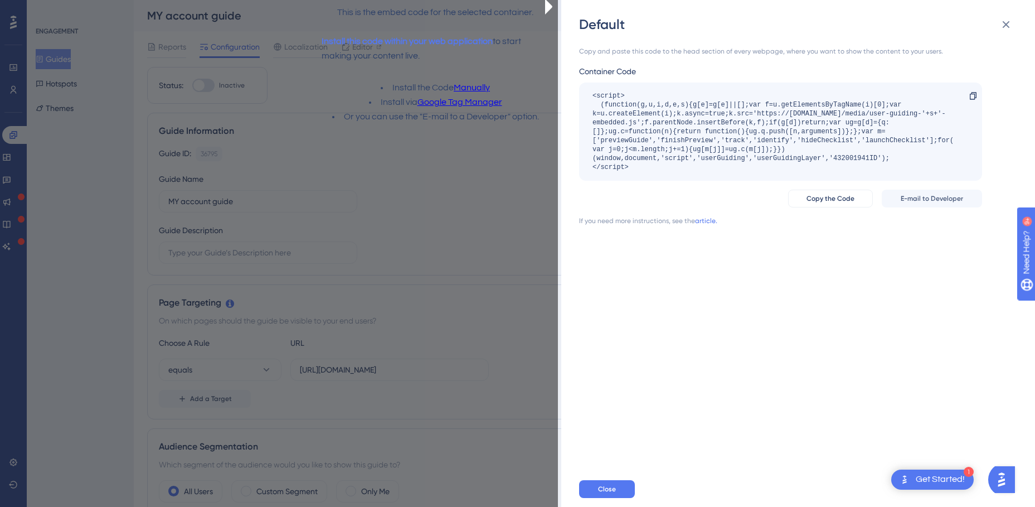
click at [446, 110] on link "Google Tag Manager" at bounding box center [459, 102] width 85 height 14
click at [1005, 25] on icon at bounding box center [1006, 24] width 7 height 7
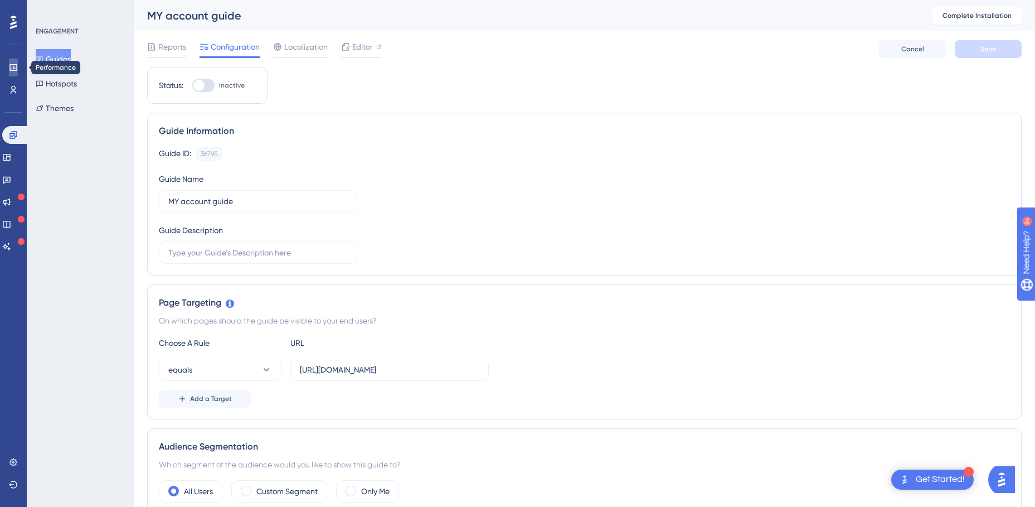
click at [18, 70] on link at bounding box center [13, 68] width 9 height 18
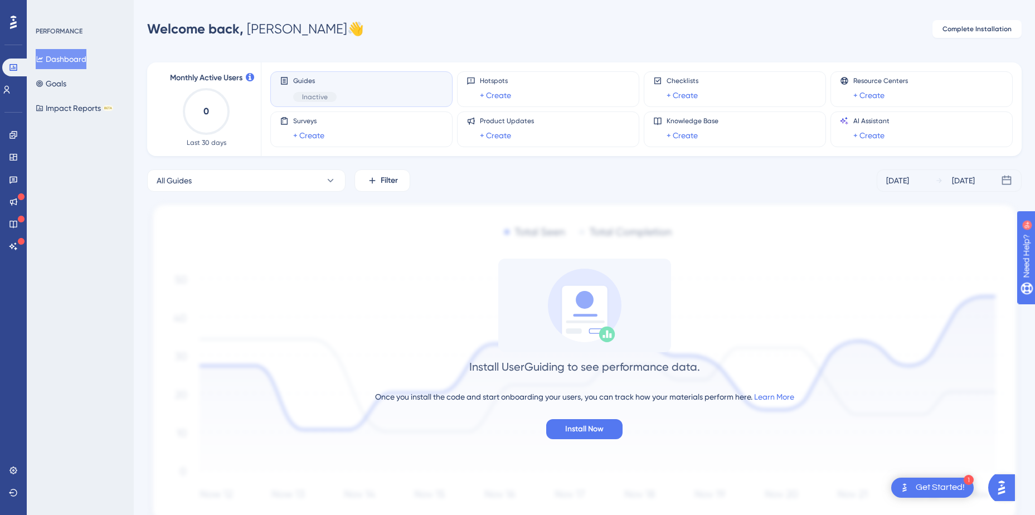
click at [496, 32] on div "Welcome back, Aya 👋 Complete Installation" at bounding box center [584, 29] width 875 height 22
click at [13, 69] on icon at bounding box center [13, 67] width 9 height 9
click at [9, 94] on link at bounding box center [6, 90] width 9 height 18
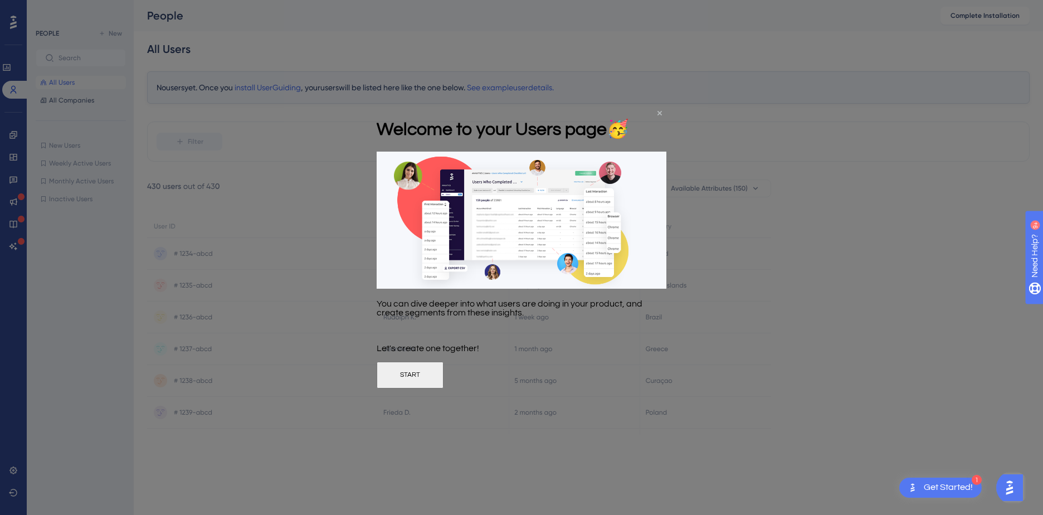
click at [661, 113] on icon "Close Preview" at bounding box center [660, 113] width 4 height 4
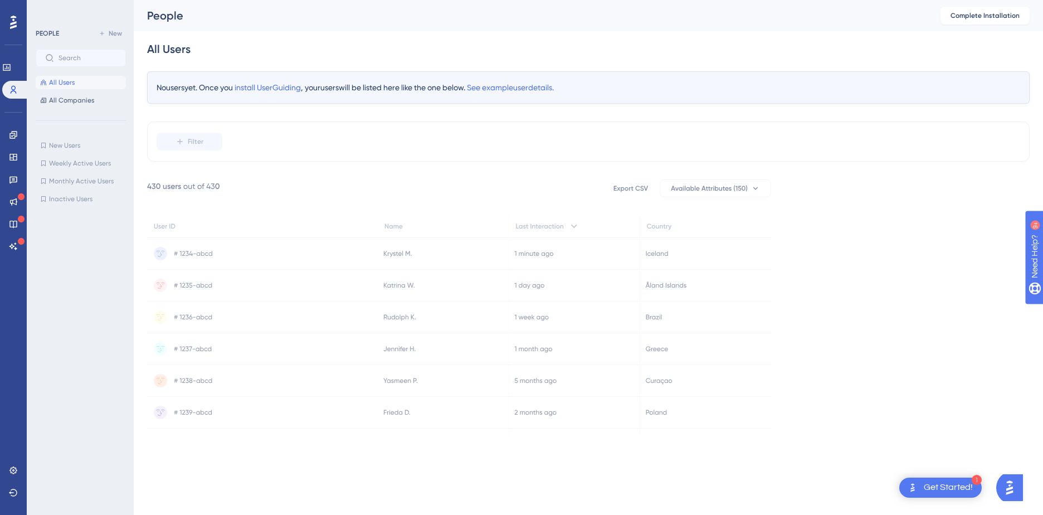
click at [9, 20] on div at bounding box center [13, 22] width 18 height 18
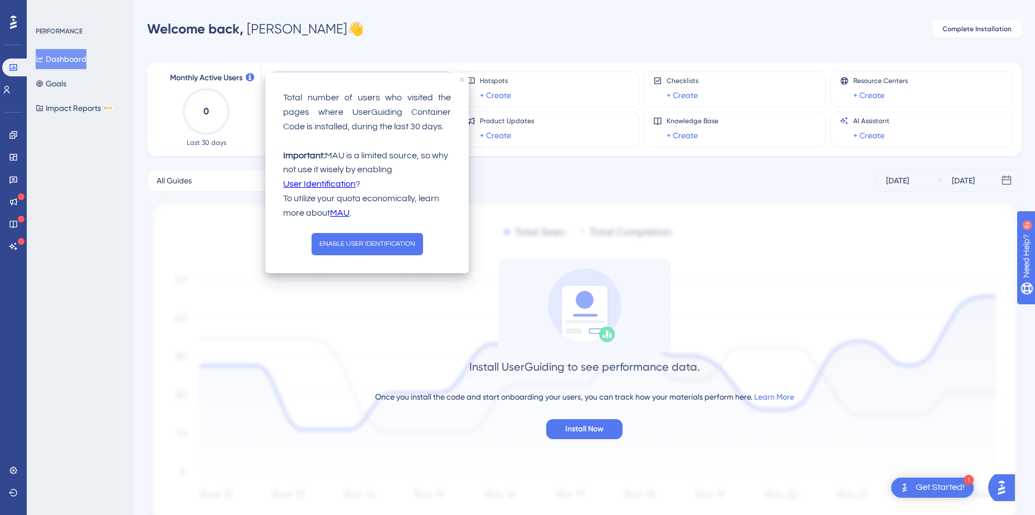
click at [462, 80] on icon "close tooltip" at bounding box center [462, 79] width 4 height 4
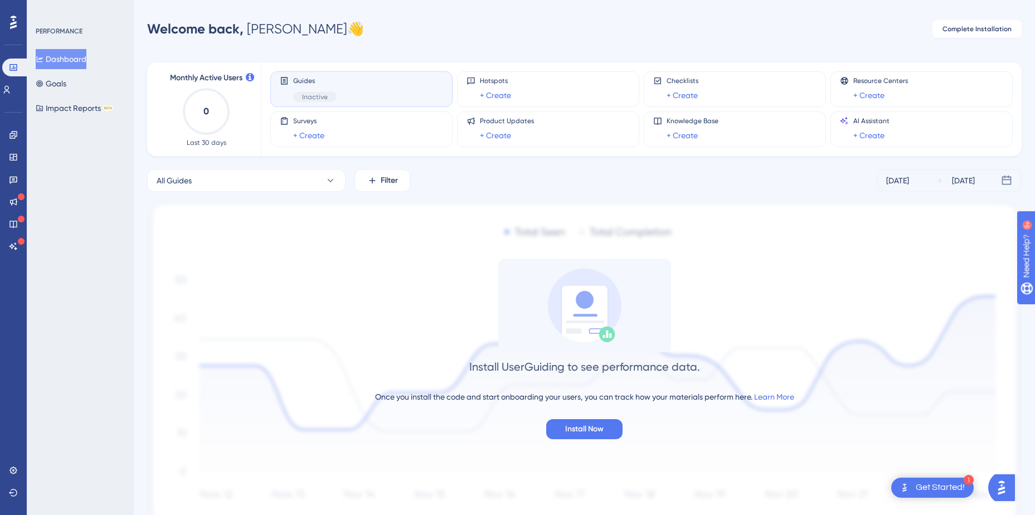
click at [372, 81] on div "Guides Inactive" at bounding box center [361, 89] width 163 height 26
click at [303, 82] on span "Guides" at bounding box center [314, 80] width 43 height 9
click at [9, 17] on div at bounding box center [13, 22] width 18 height 18
click at [12, 22] on icon at bounding box center [13, 22] width 7 height 14
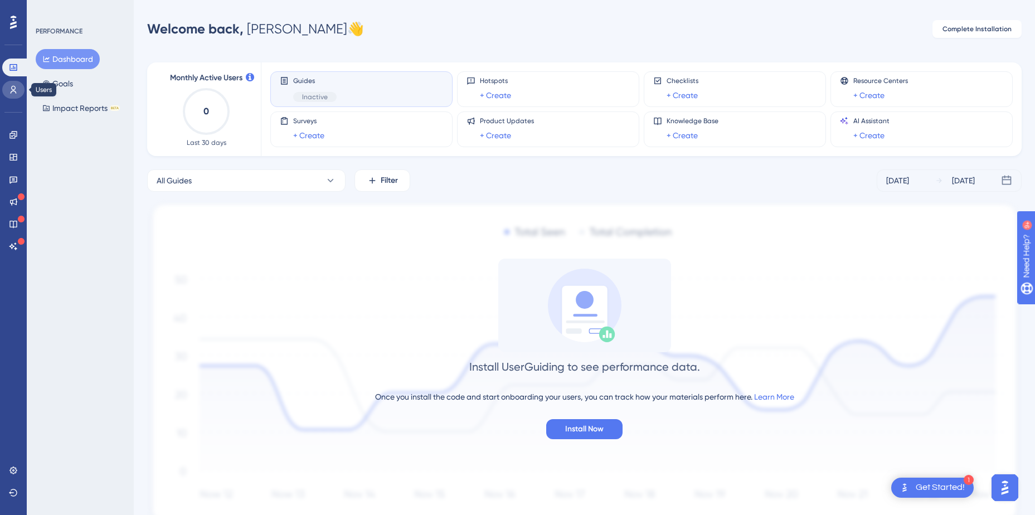
click at [11, 90] on icon at bounding box center [13, 89] width 9 height 9
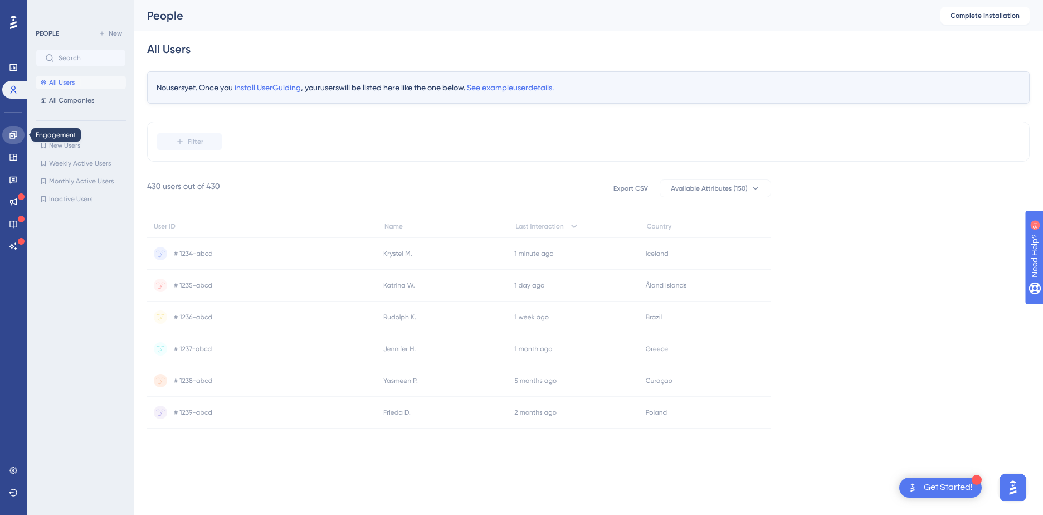
click at [10, 135] on icon at bounding box center [12, 134] width 7 height 7
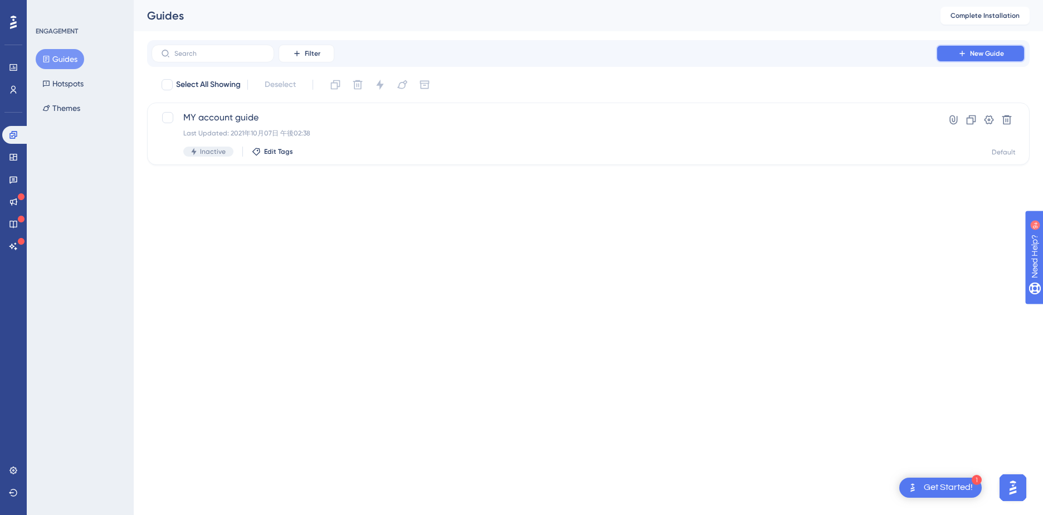
click at [993, 58] on button "New Guide" at bounding box center [980, 54] width 89 height 18
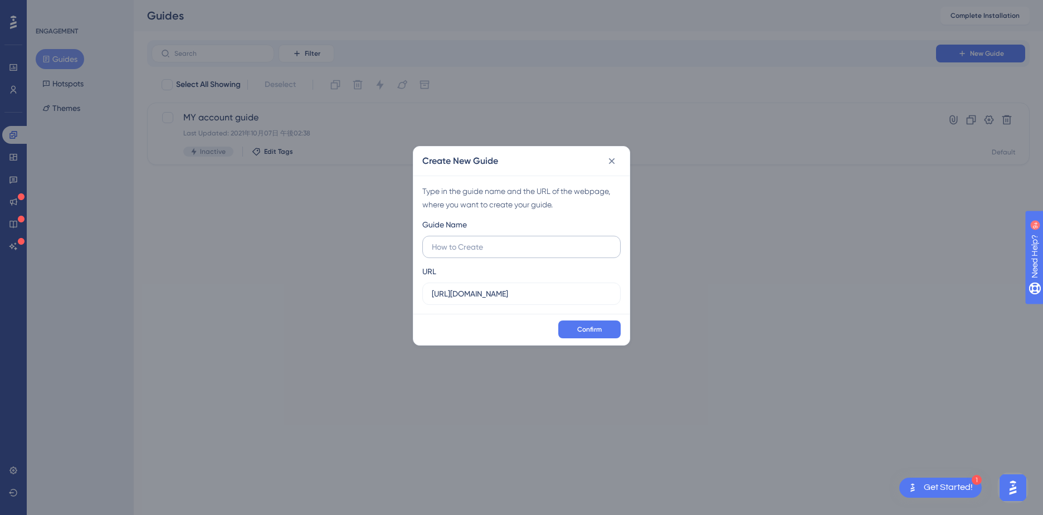
click at [488, 249] on input "text" at bounding box center [521, 247] width 179 height 12
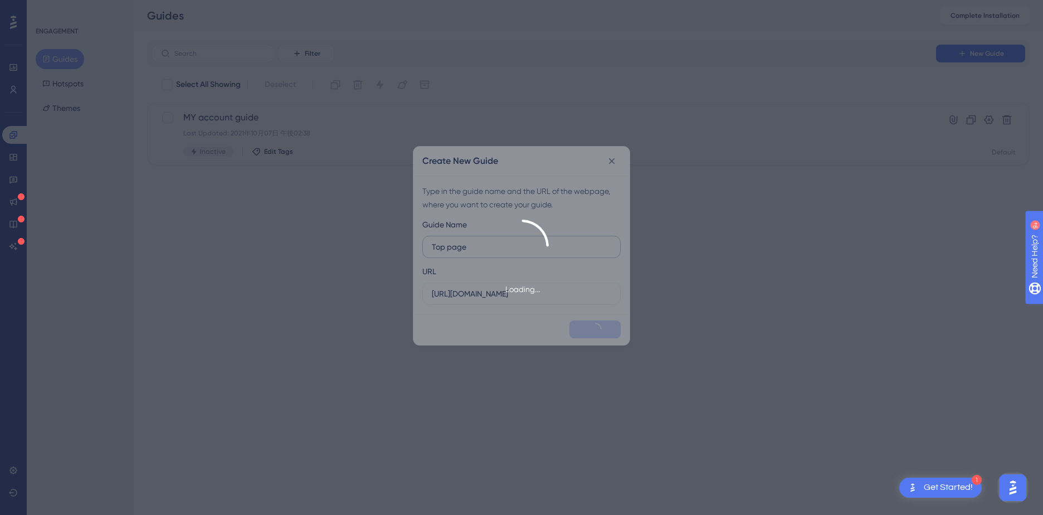
type input "Top page"
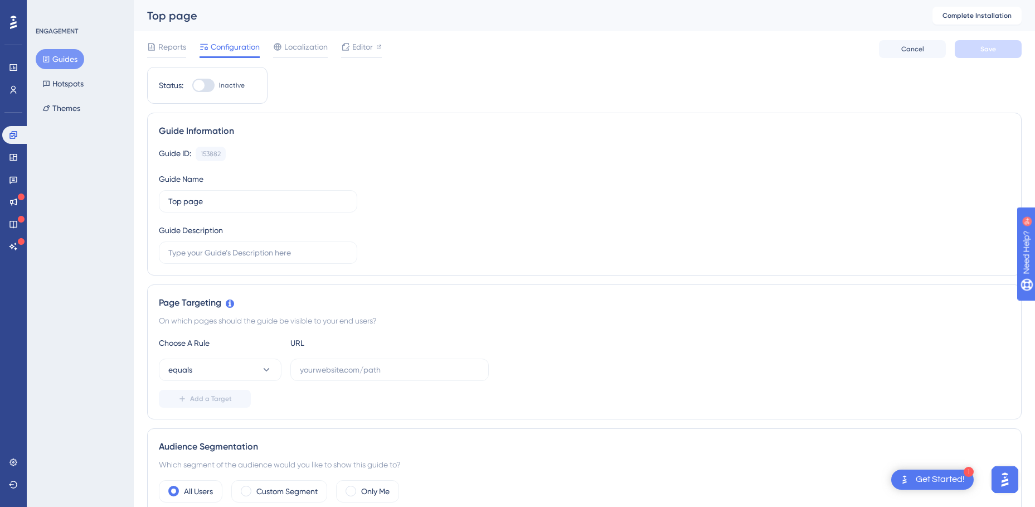
click at [54, 55] on button "Guides" at bounding box center [60, 59] width 48 height 20
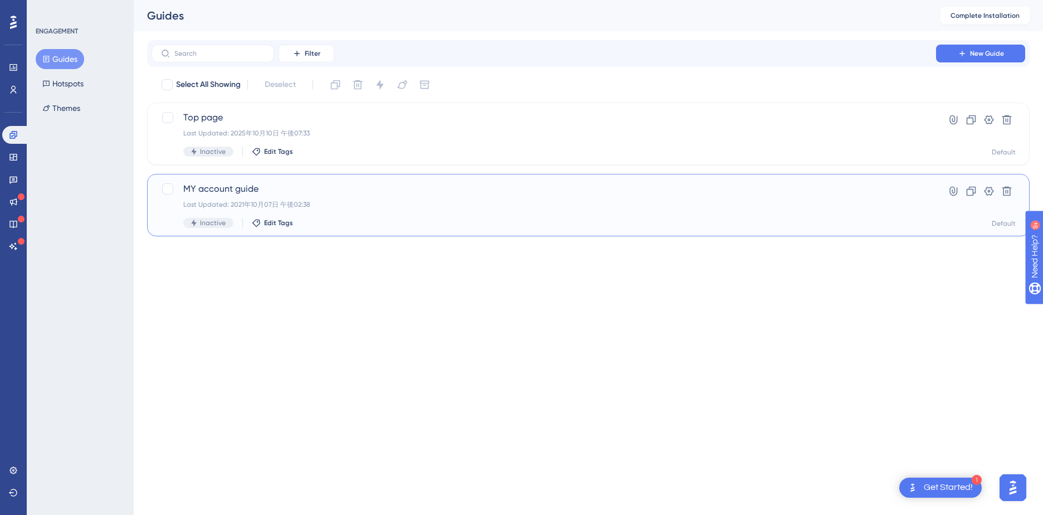
click at [225, 187] on span "MY account guide" at bounding box center [543, 188] width 721 height 13
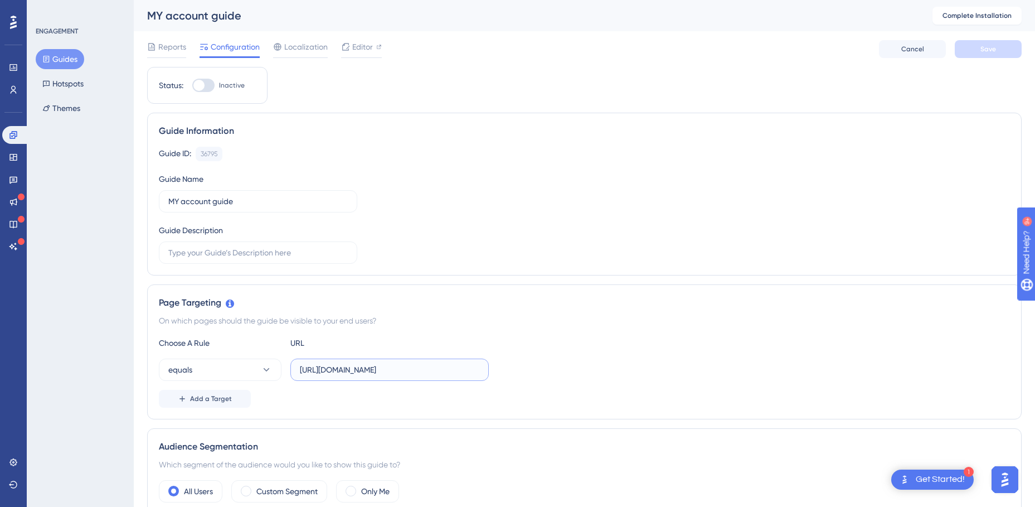
click at [385, 375] on input "https://jp.edanz.com/user" at bounding box center [389, 369] width 179 height 12
click at [407, 373] on input "https://jp.edanz.com/user" at bounding box center [389, 369] width 179 height 12
click at [383, 368] on input "https://jp.edanz.com/user" at bounding box center [389, 369] width 179 height 12
drag, startPoint x: 382, startPoint y: 368, endPoint x: 285, endPoint y: 372, distance: 97.6
click at [285, 372] on div "equals https://jp.edanz.com/user" at bounding box center [324, 369] width 330 height 22
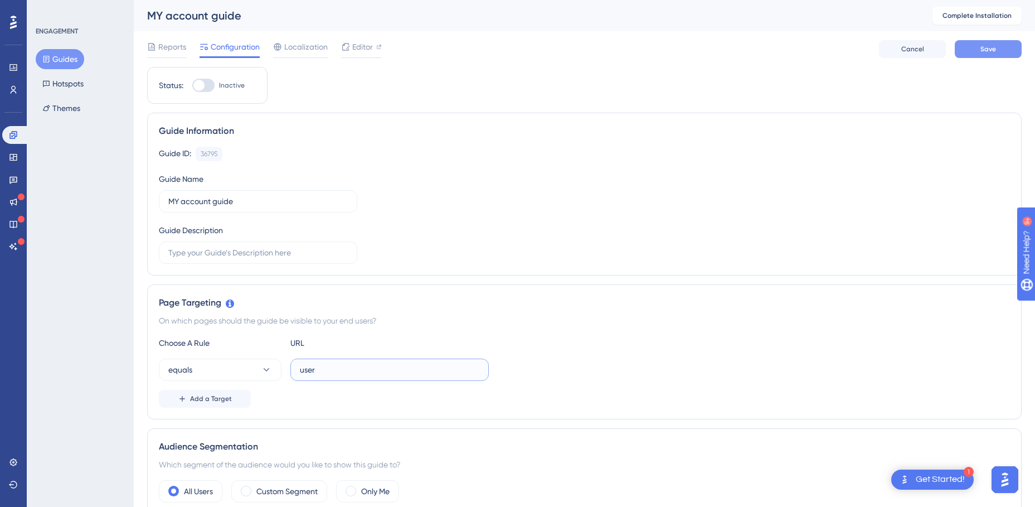
type input "user"
click at [977, 46] on button "Save" at bounding box center [988, 49] width 67 height 18
click at [360, 366] on input "user" at bounding box center [389, 369] width 179 height 12
drag, startPoint x: 365, startPoint y: 367, endPoint x: 370, endPoint y: 370, distance: 5.7
click at [365, 368] on input "user" at bounding box center [389, 369] width 179 height 12
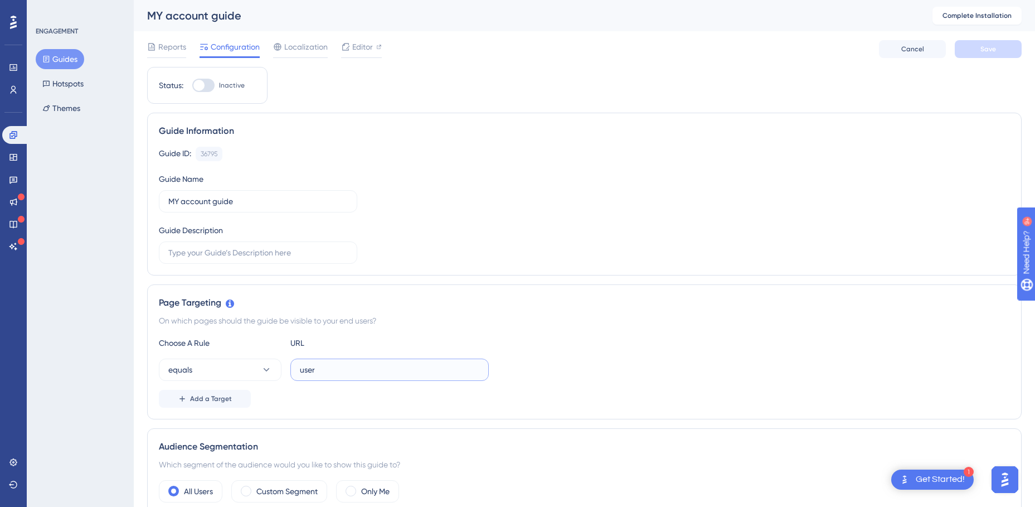
drag, startPoint x: 339, startPoint y: 368, endPoint x: 300, endPoint y: 368, distance: 39.6
click at [300, 368] on input "user" at bounding box center [389, 369] width 179 height 12
click at [332, 368] on input "user" at bounding box center [389, 369] width 179 height 12
drag, startPoint x: 338, startPoint y: 376, endPoint x: 366, endPoint y: 361, distance: 31.9
click at [324, 371] on label "user" at bounding box center [389, 369] width 198 height 22
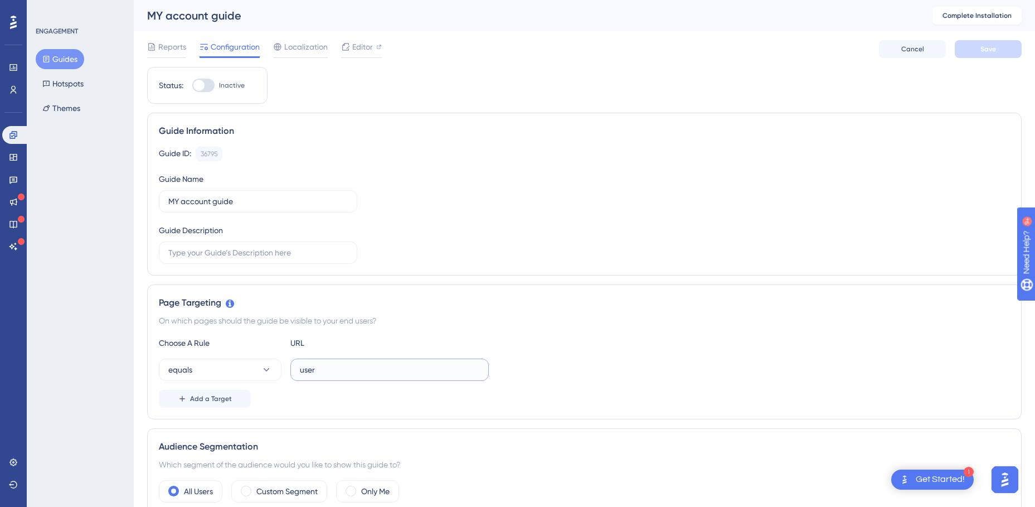
click at [324, 371] on input "user" at bounding box center [389, 369] width 179 height 12
